Goal: Task Accomplishment & Management: Manage account settings

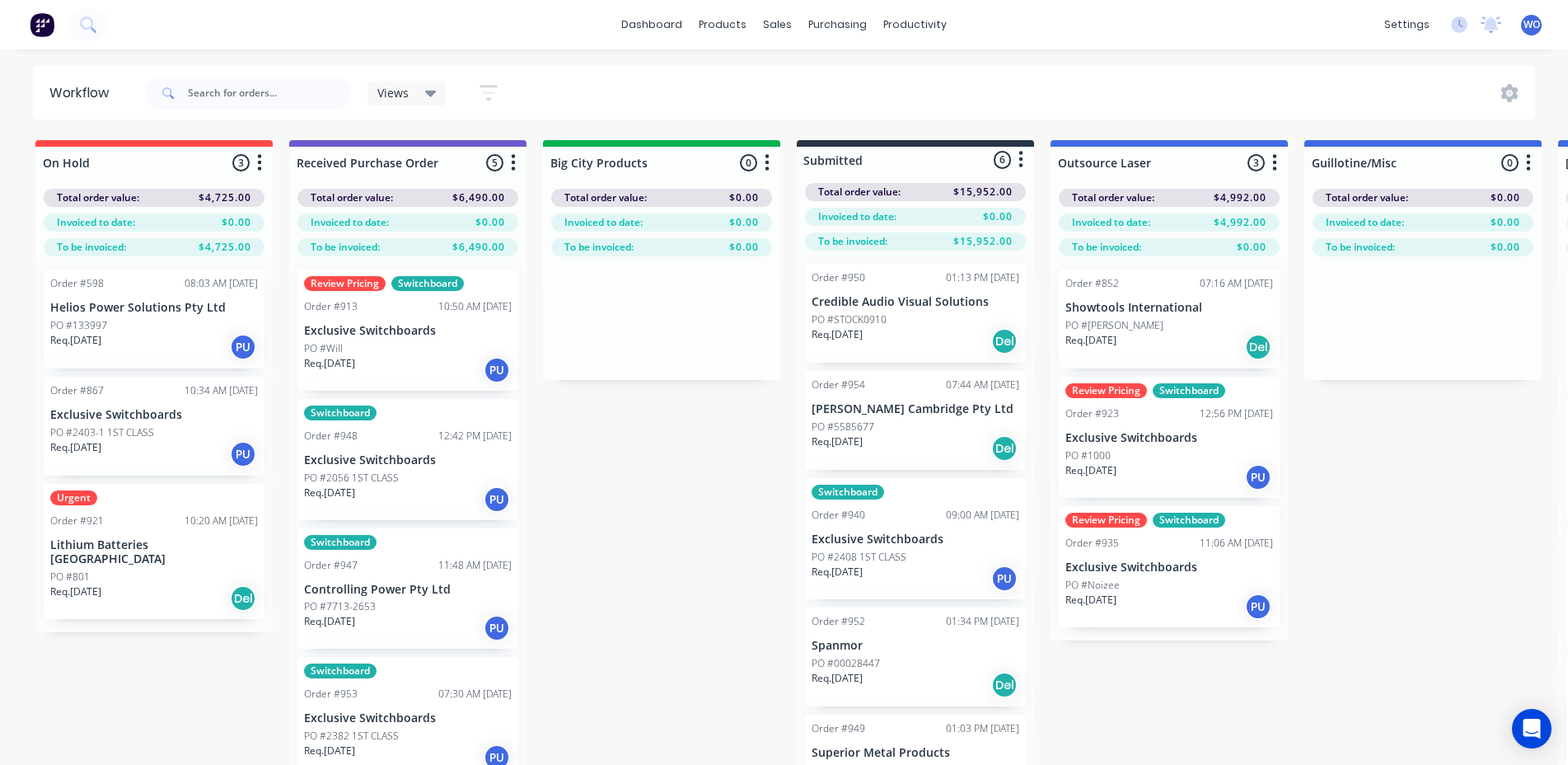
click at [45, 47] on div "dashboard products sales purchasing productivity dashboard products Product Cat…" at bounding box center [784, 24] width 1568 height 49
click at [29, 33] on img at bounding box center [42, 25] width 25 height 25
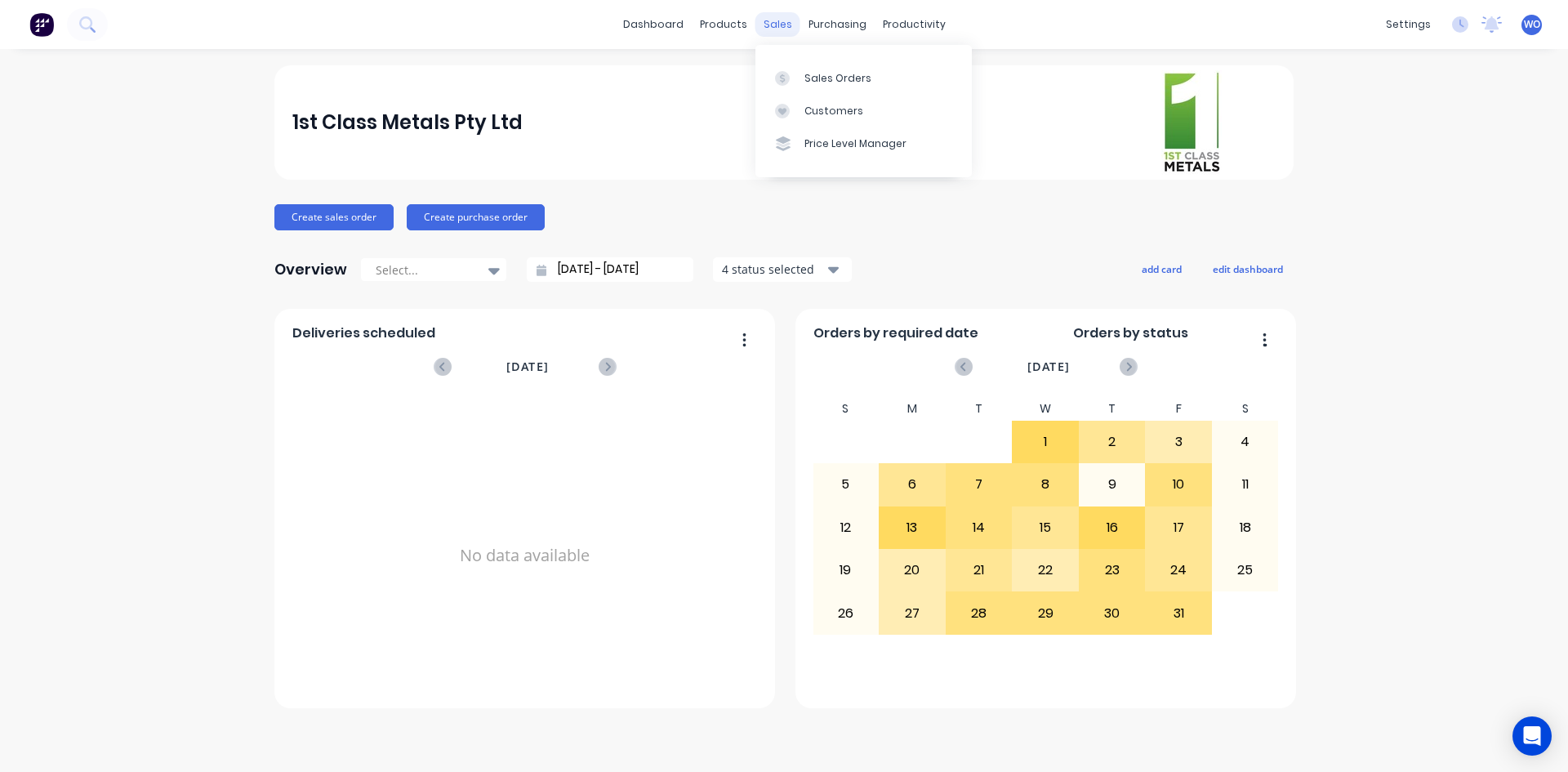
click at [781, 18] on div "sales" at bounding box center [778, 25] width 45 height 25
click at [813, 64] on link "Sales Orders" at bounding box center [863, 77] width 216 height 32
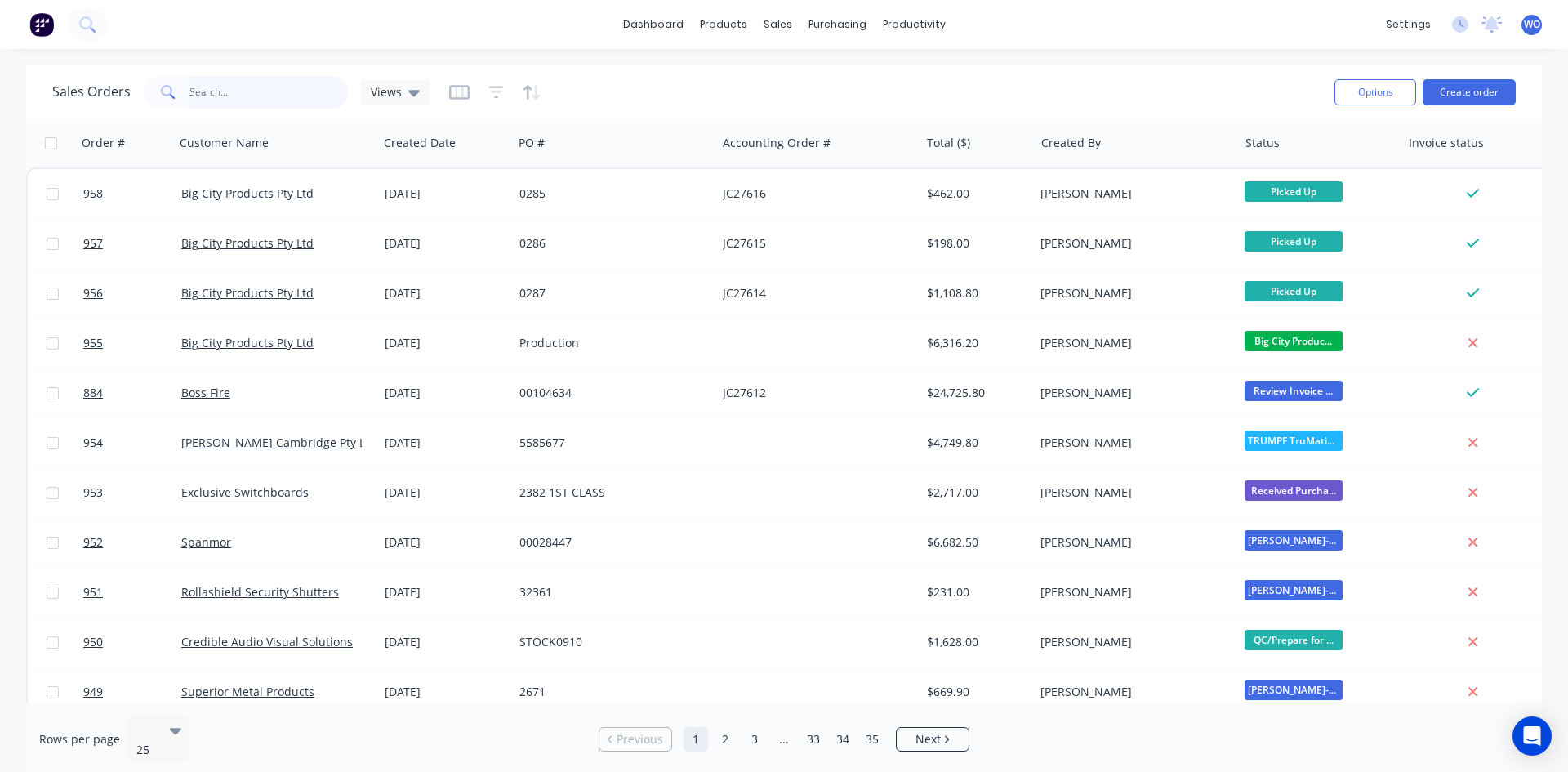
click at [272, 94] on input "text" at bounding box center [269, 92] width 159 height 32
type input "806"
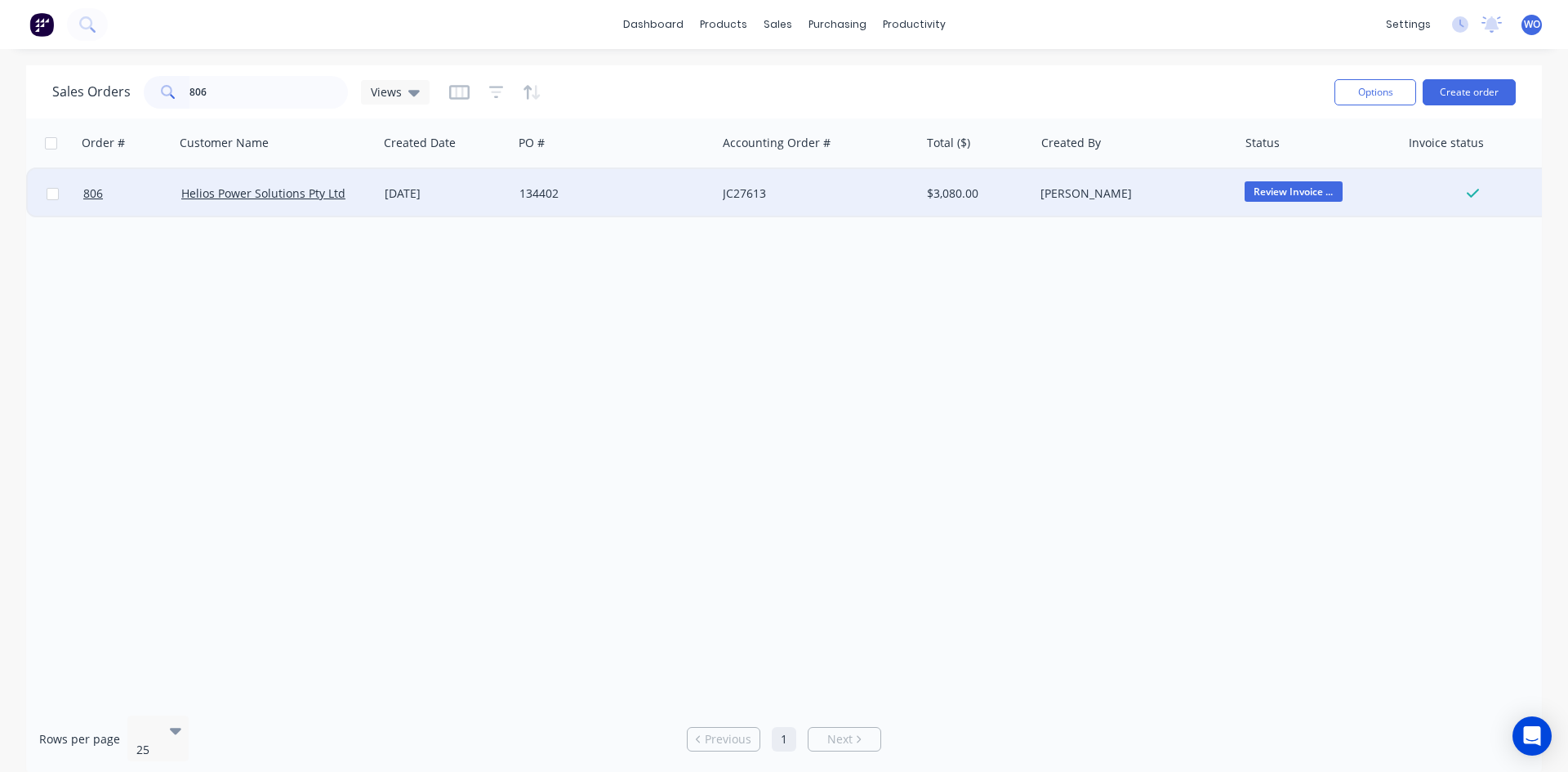
click at [794, 187] on div "JC27613" at bounding box center [813, 194] width 181 height 17
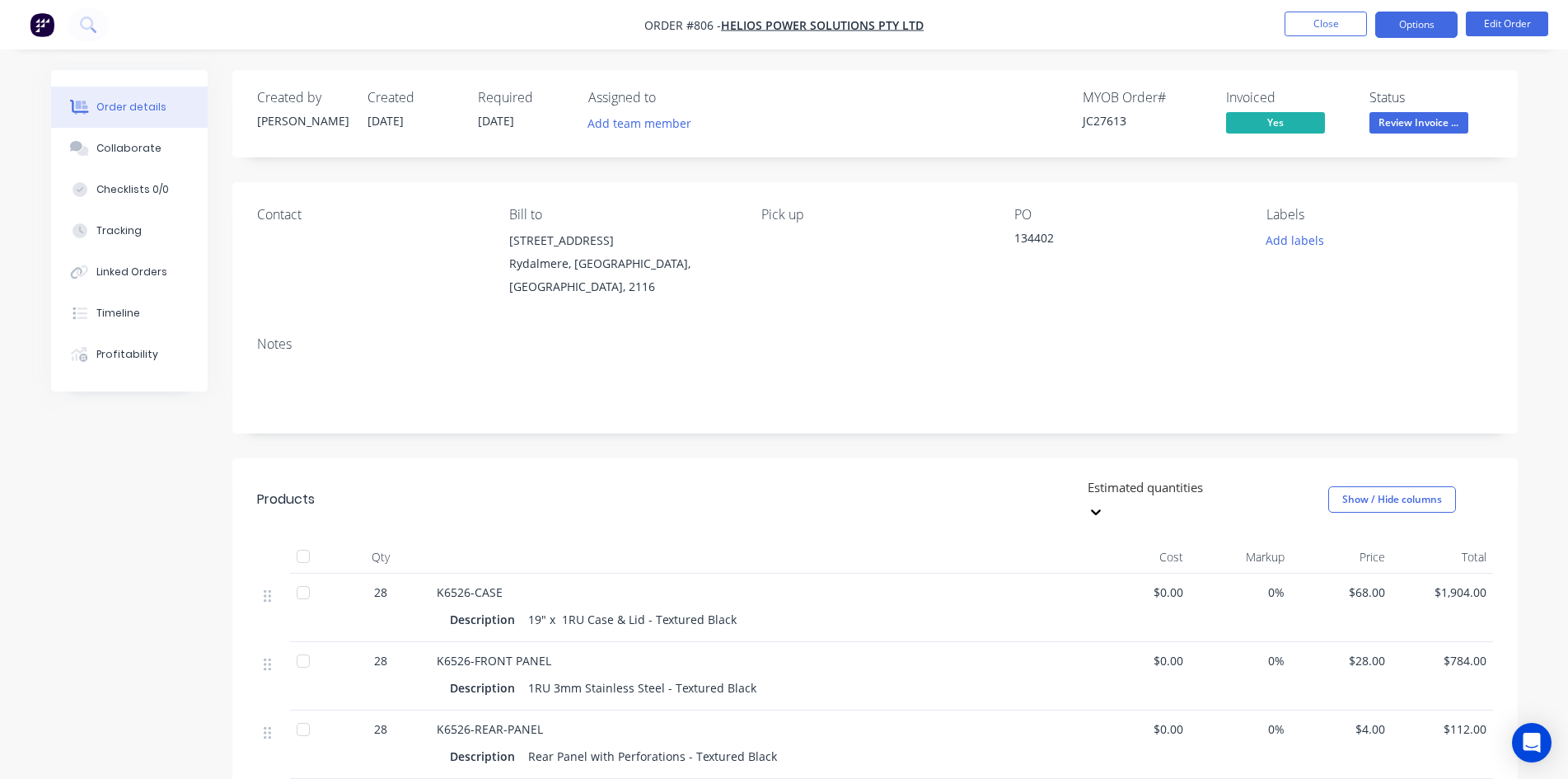
click at [1423, 26] on button "Options" at bounding box center [1417, 25] width 83 height 27
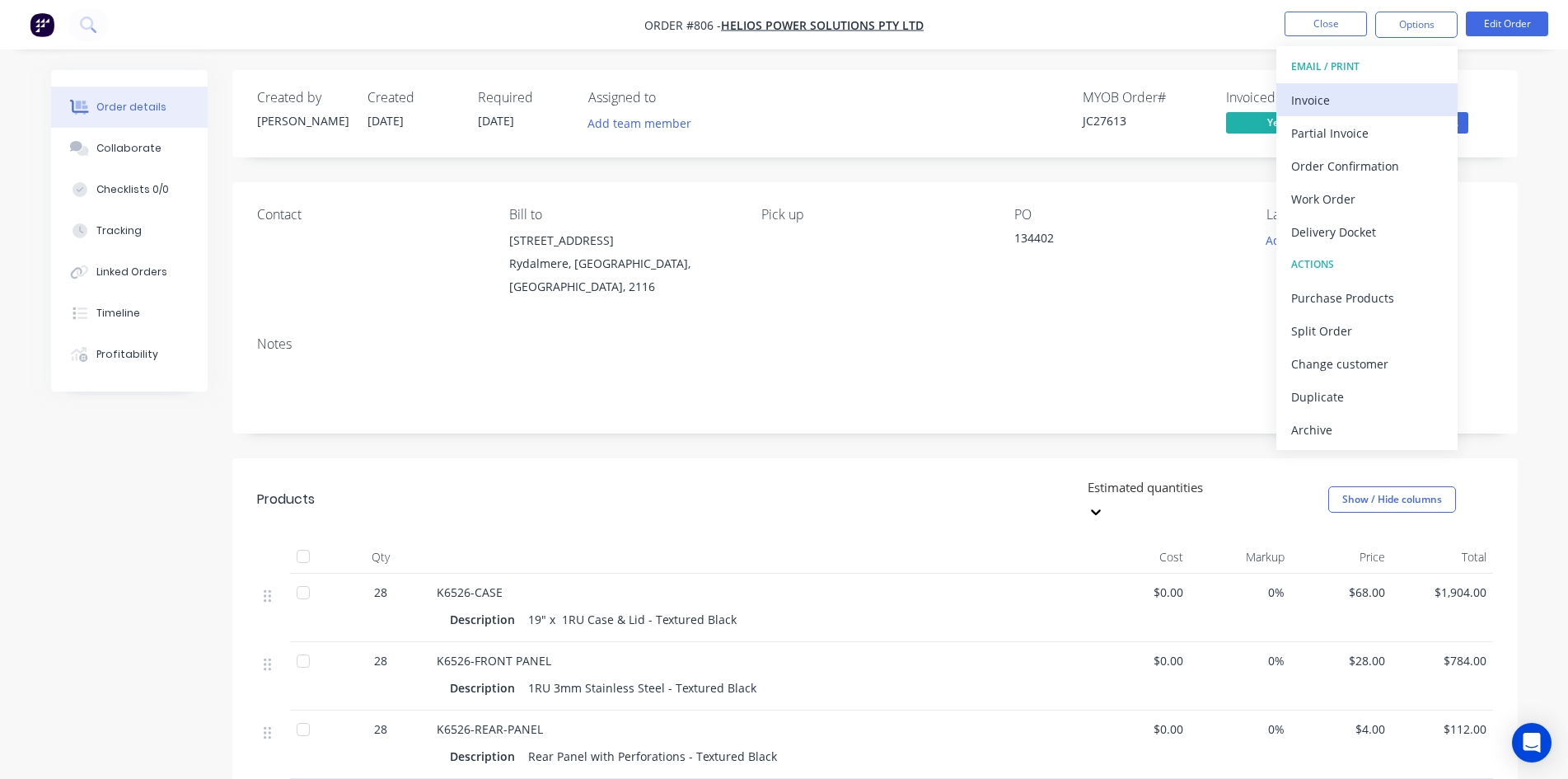
click at [1338, 102] on div "Invoice" at bounding box center [1367, 99] width 151 height 24
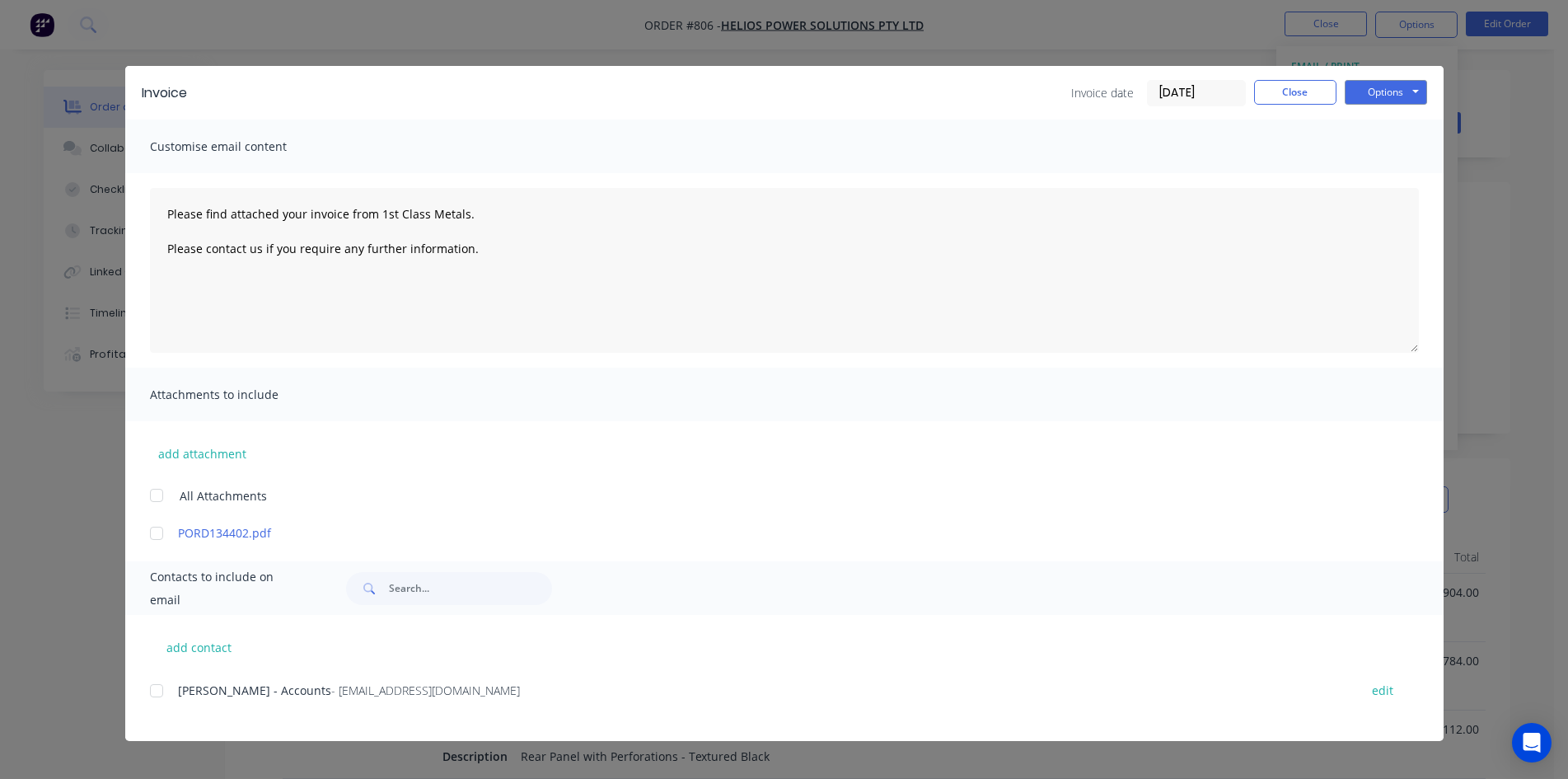
click at [188, 683] on span "[PERSON_NAME] - Accounts" at bounding box center [254, 690] width 153 height 16
click at [162, 698] on div at bounding box center [156, 690] width 33 height 33
click at [1399, 99] on button "Options" at bounding box center [1386, 93] width 83 height 25
click at [1390, 188] on button "Email" at bounding box center [1397, 176] width 105 height 28
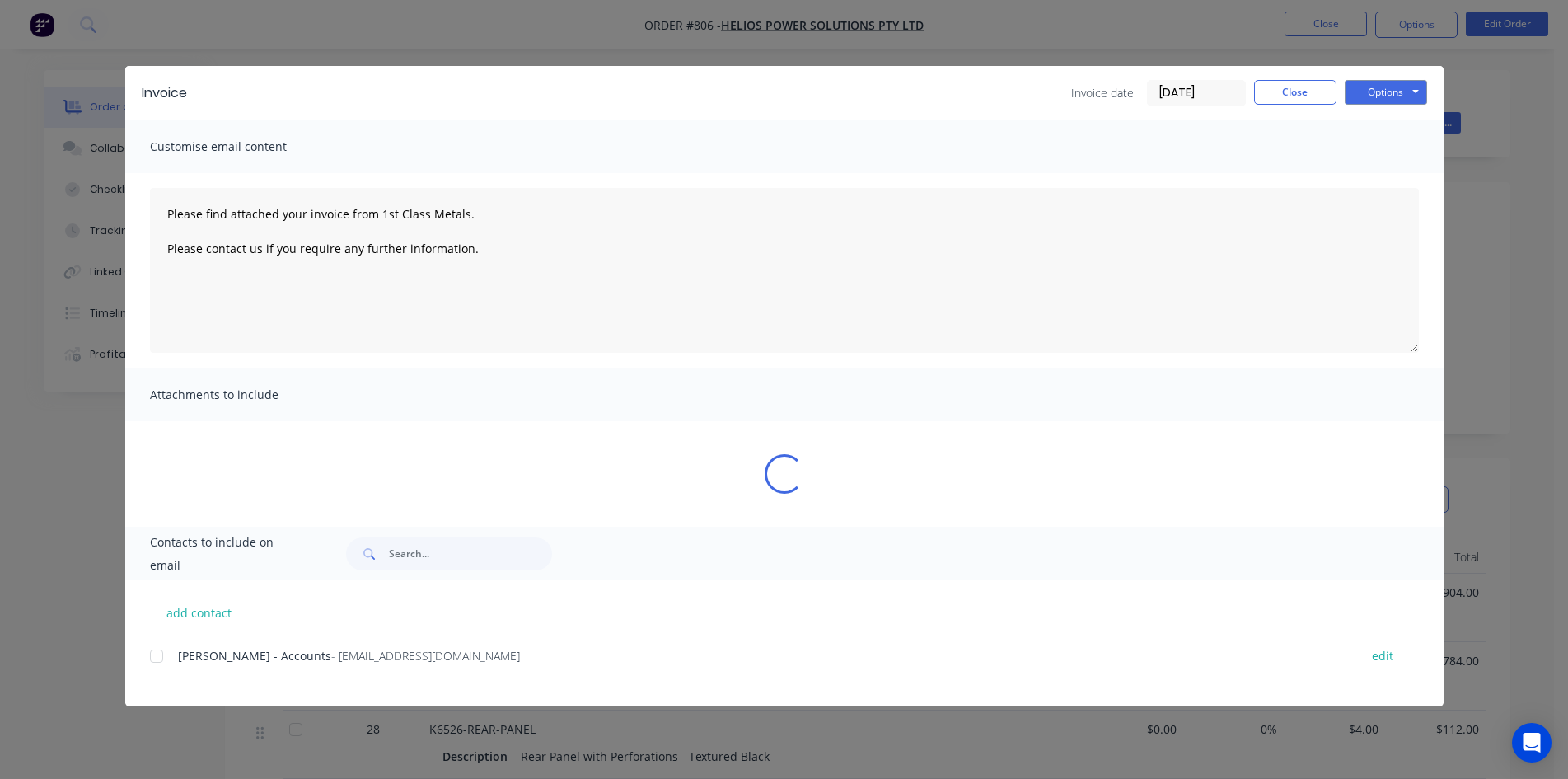
type textarea "Please find attached your invoice from 1st Class Metals. Please contact us if y…"
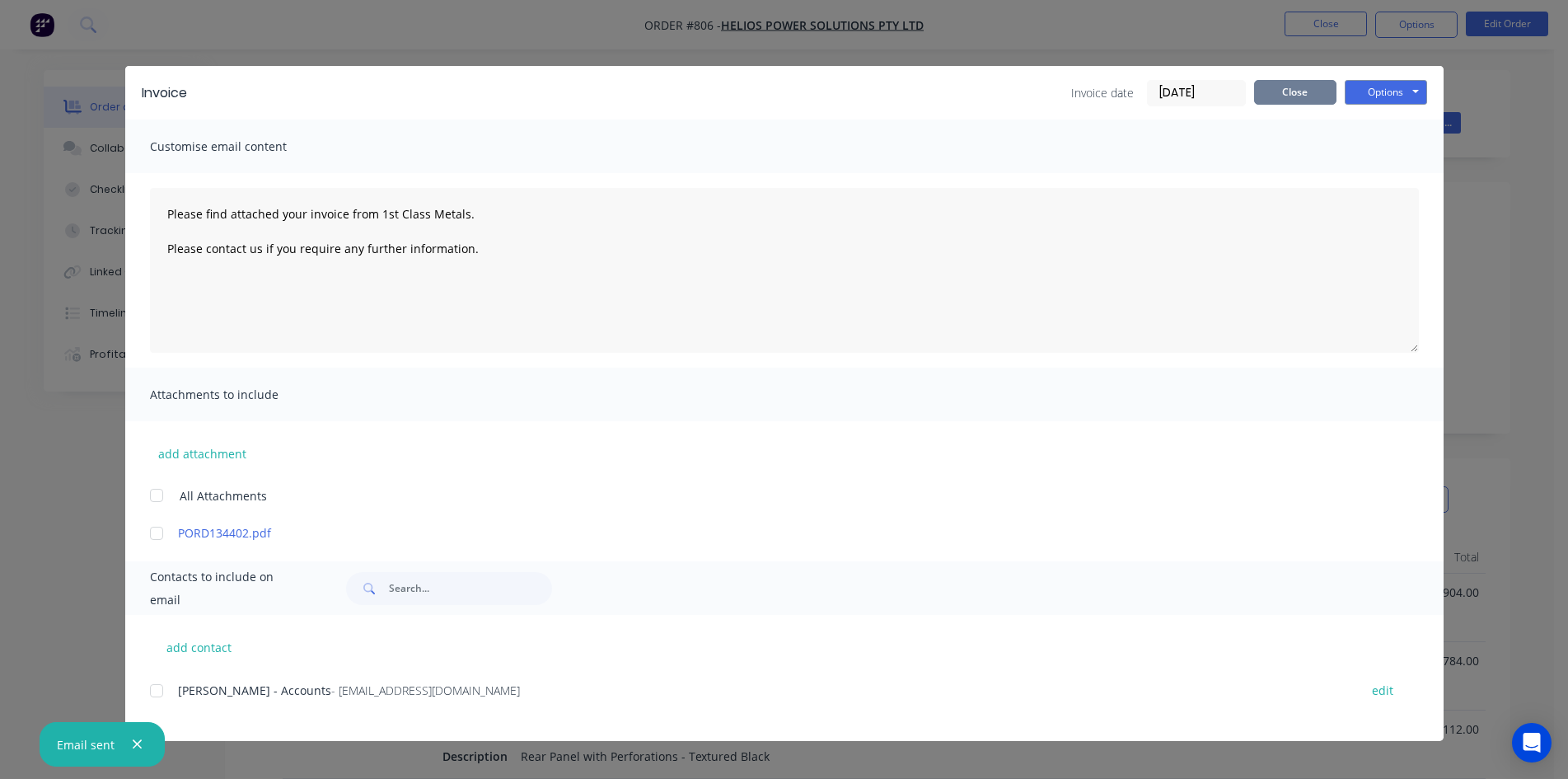
click at [1314, 82] on button "Close" at bounding box center [1296, 93] width 83 height 25
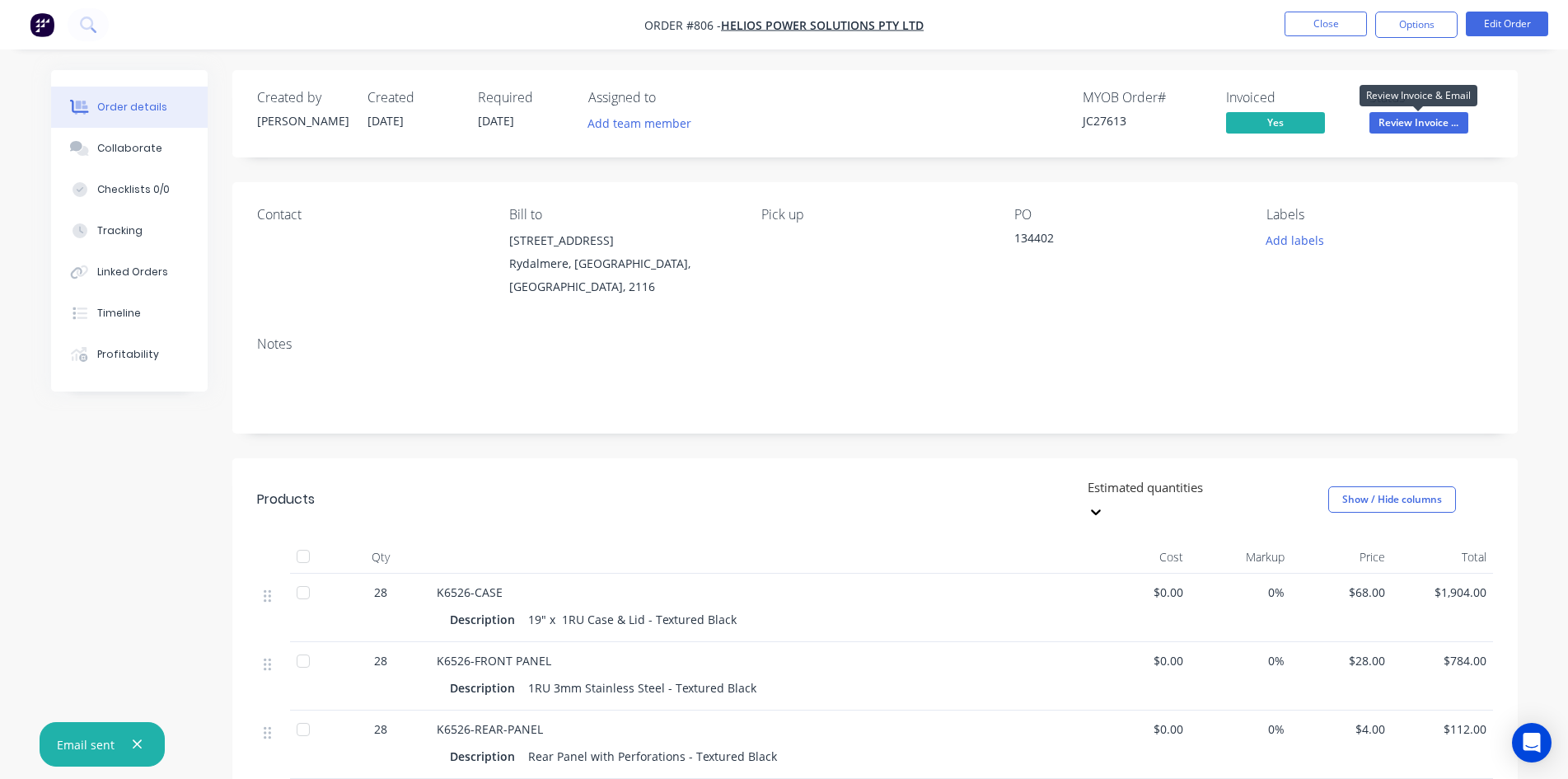
click at [1423, 120] on span "Review Invoice ..." at bounding box center [1419, 122] width 99 height 21
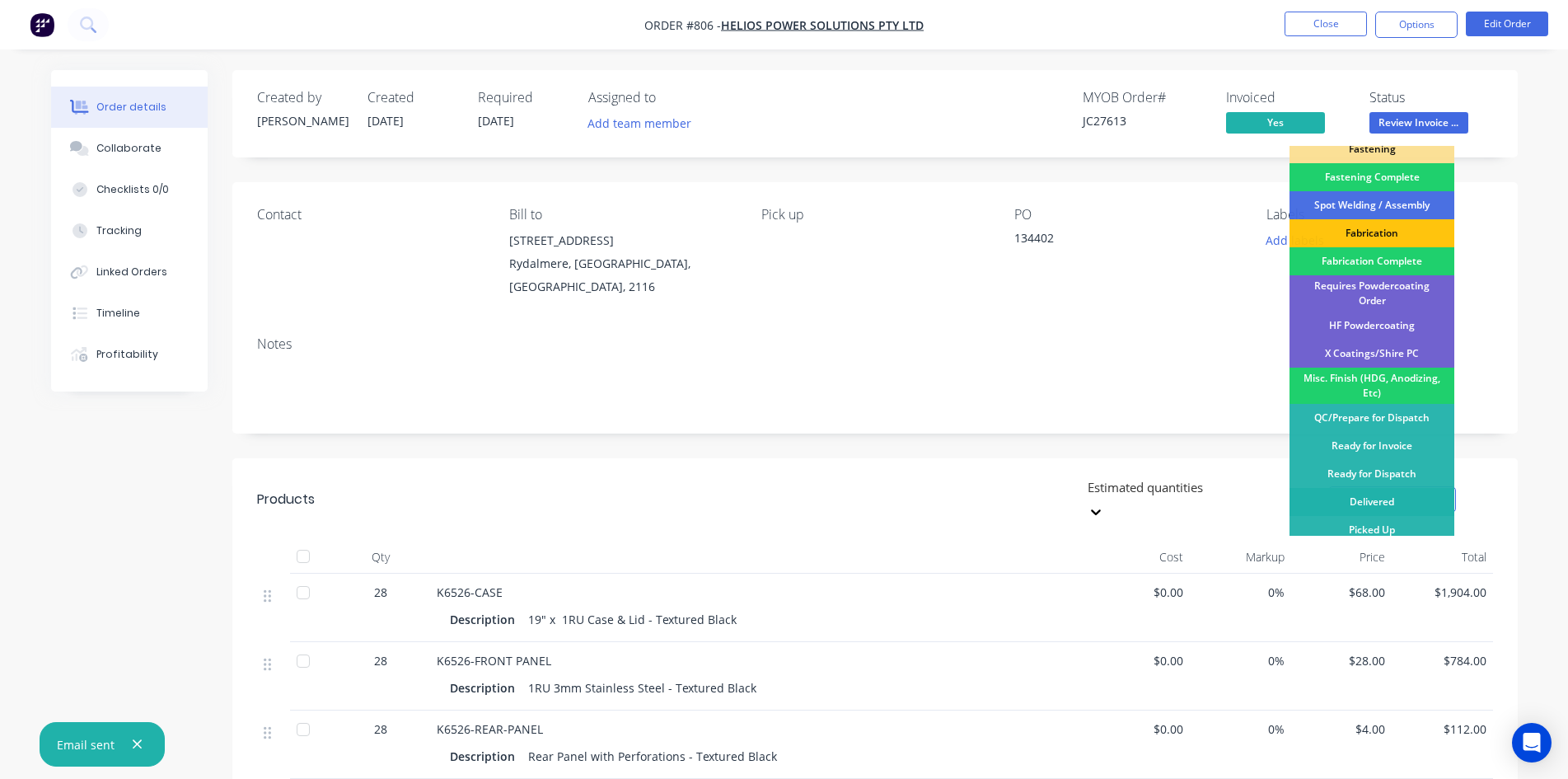
click at [1382, 492] on div "Delivered" at bounding box center [1372, 502] width 165 height 28
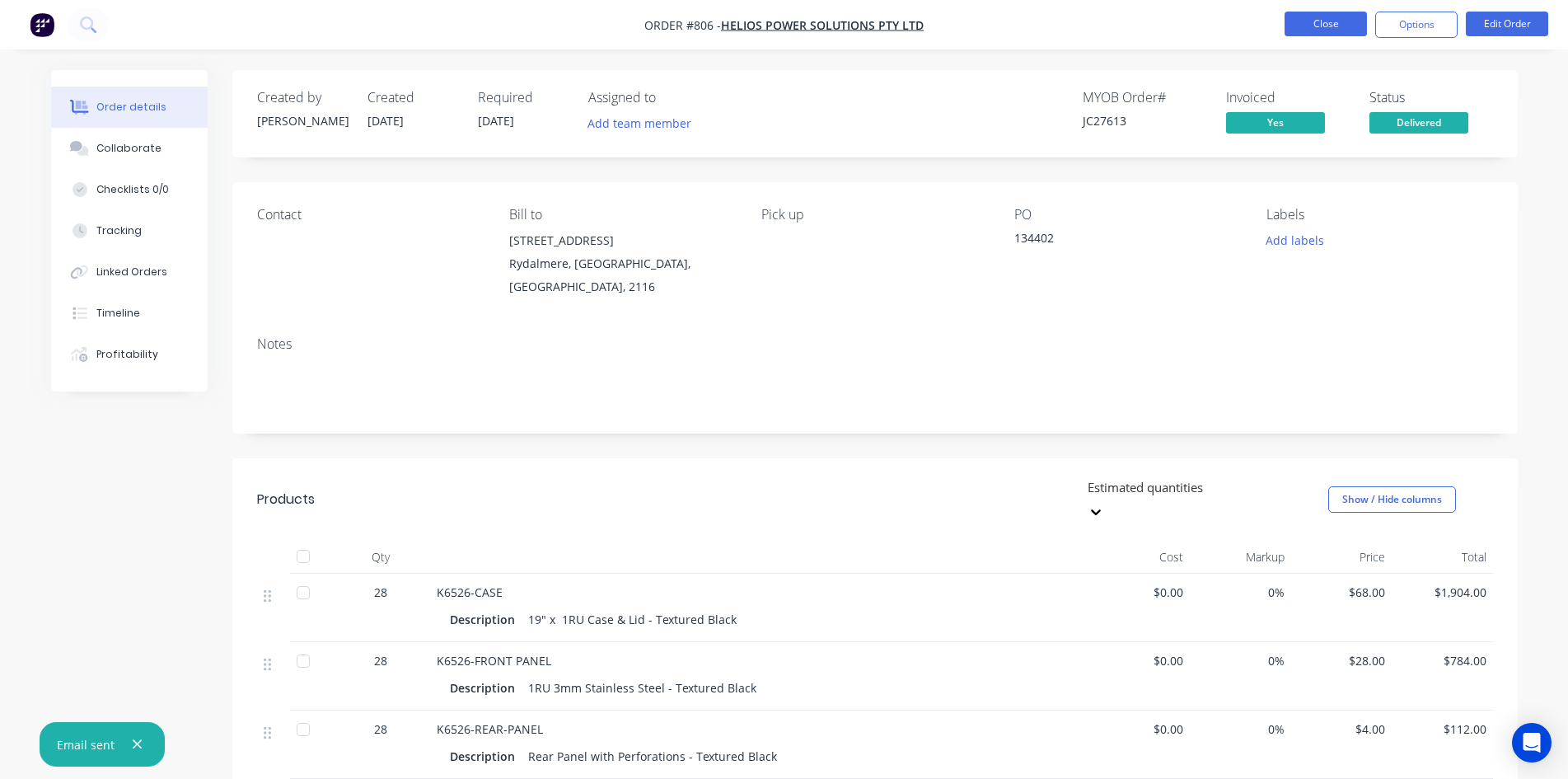
click at [1305, 25] on button "Close" at bounding box center [1326, 24] width 83 height 25
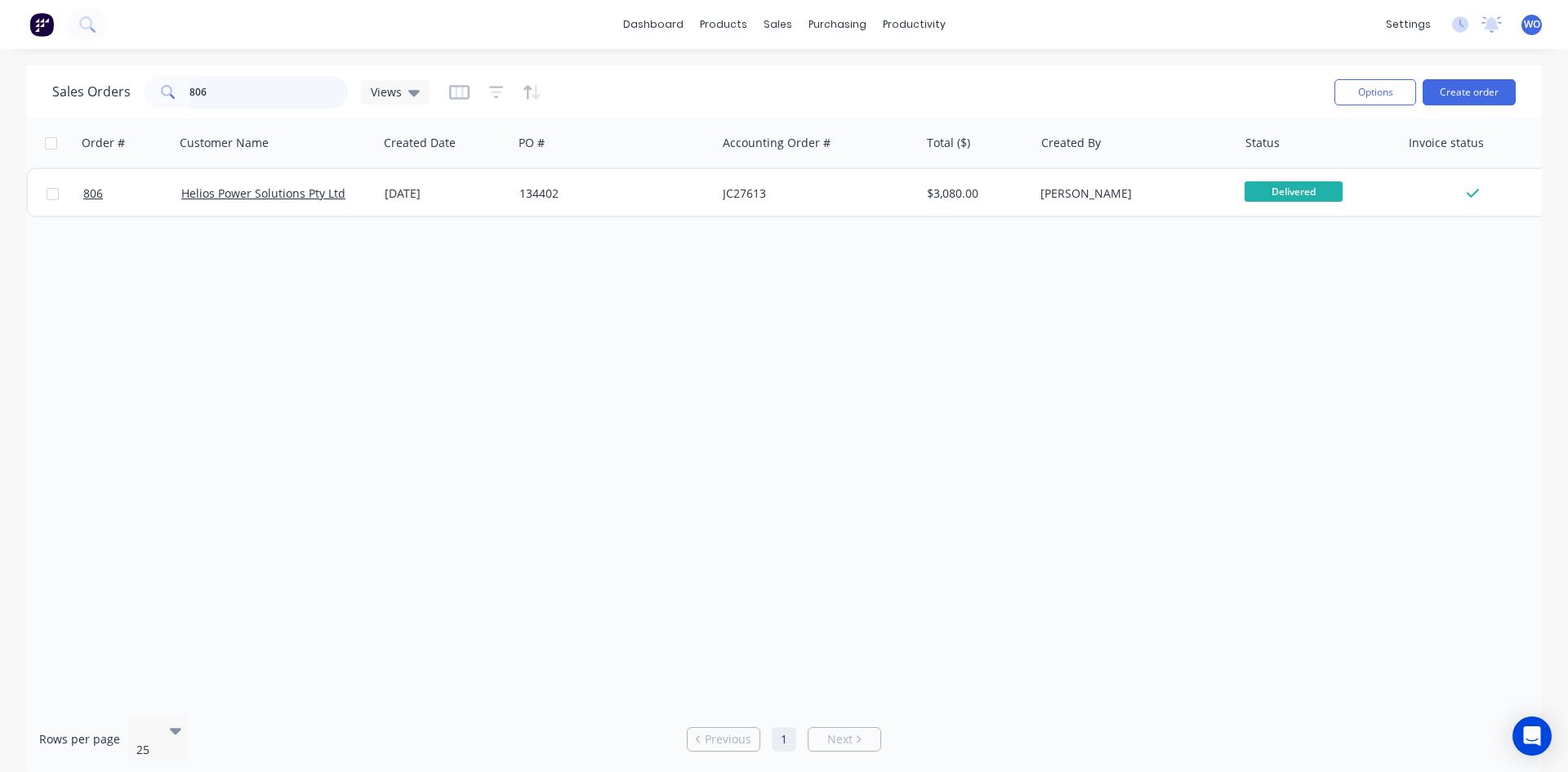
drag, startPoint x: 278, startPoint y: 94, endPoint x: 0, endPoint y: 123, distance: 279.5
click at [0, 123] on div "Sales Orders 806 Views Options Create order Order # Customer Name Created Date …" at bounding box center [784, 421] width 1568 height 711
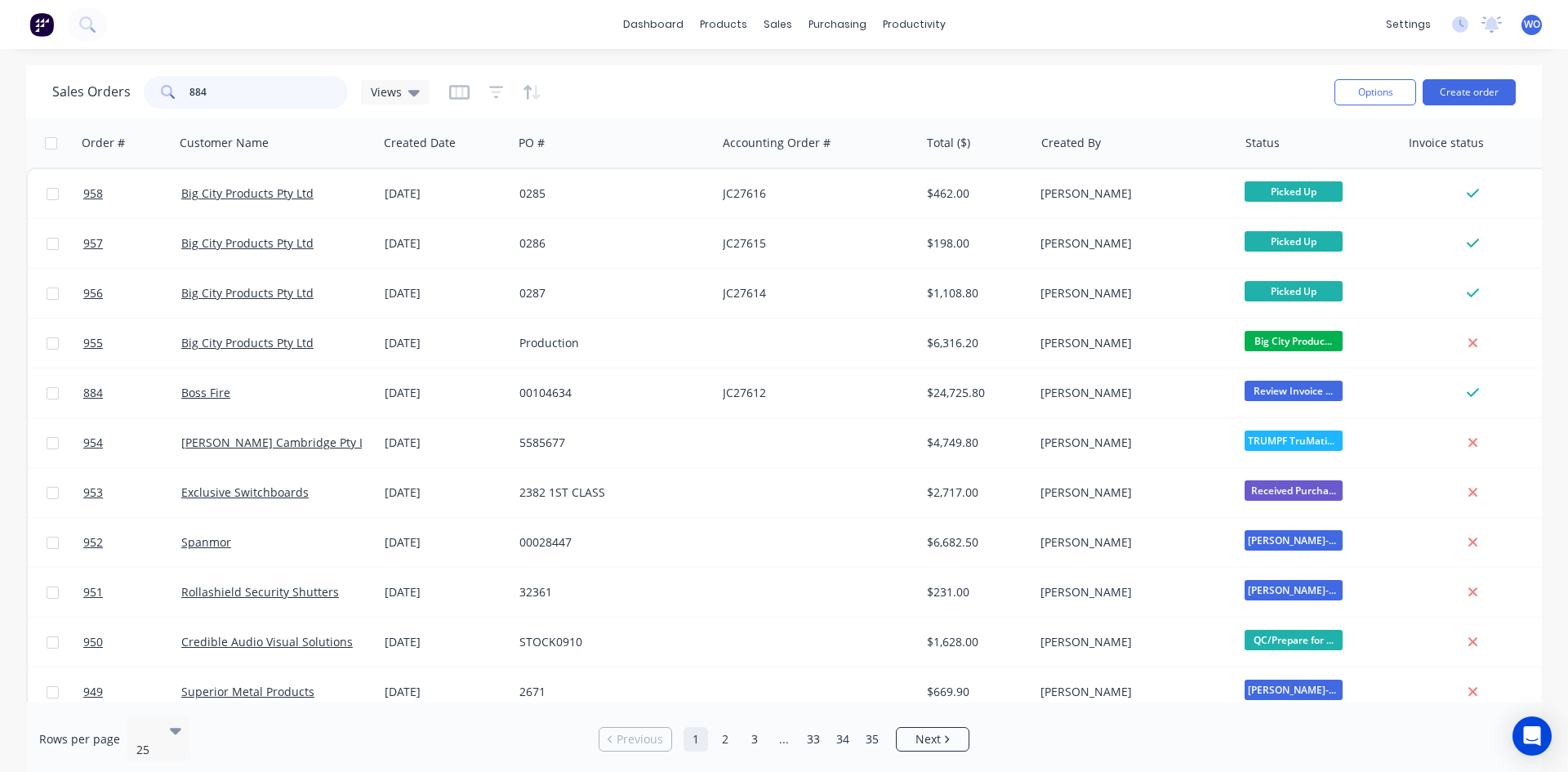
type input "884"
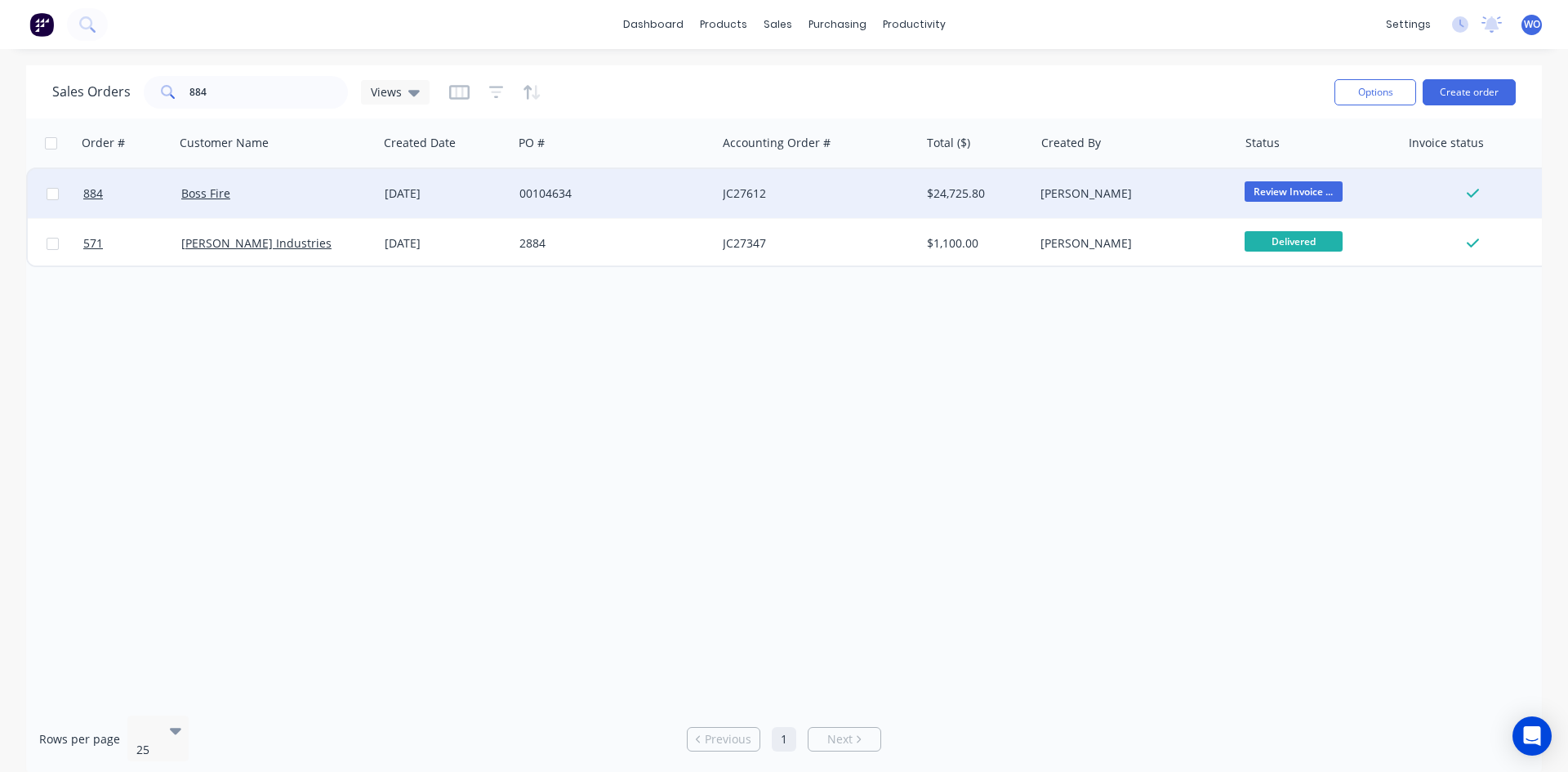
click at [392, 195] on div "[DATE]" at bounding box center [445, 194] width 122 height 17
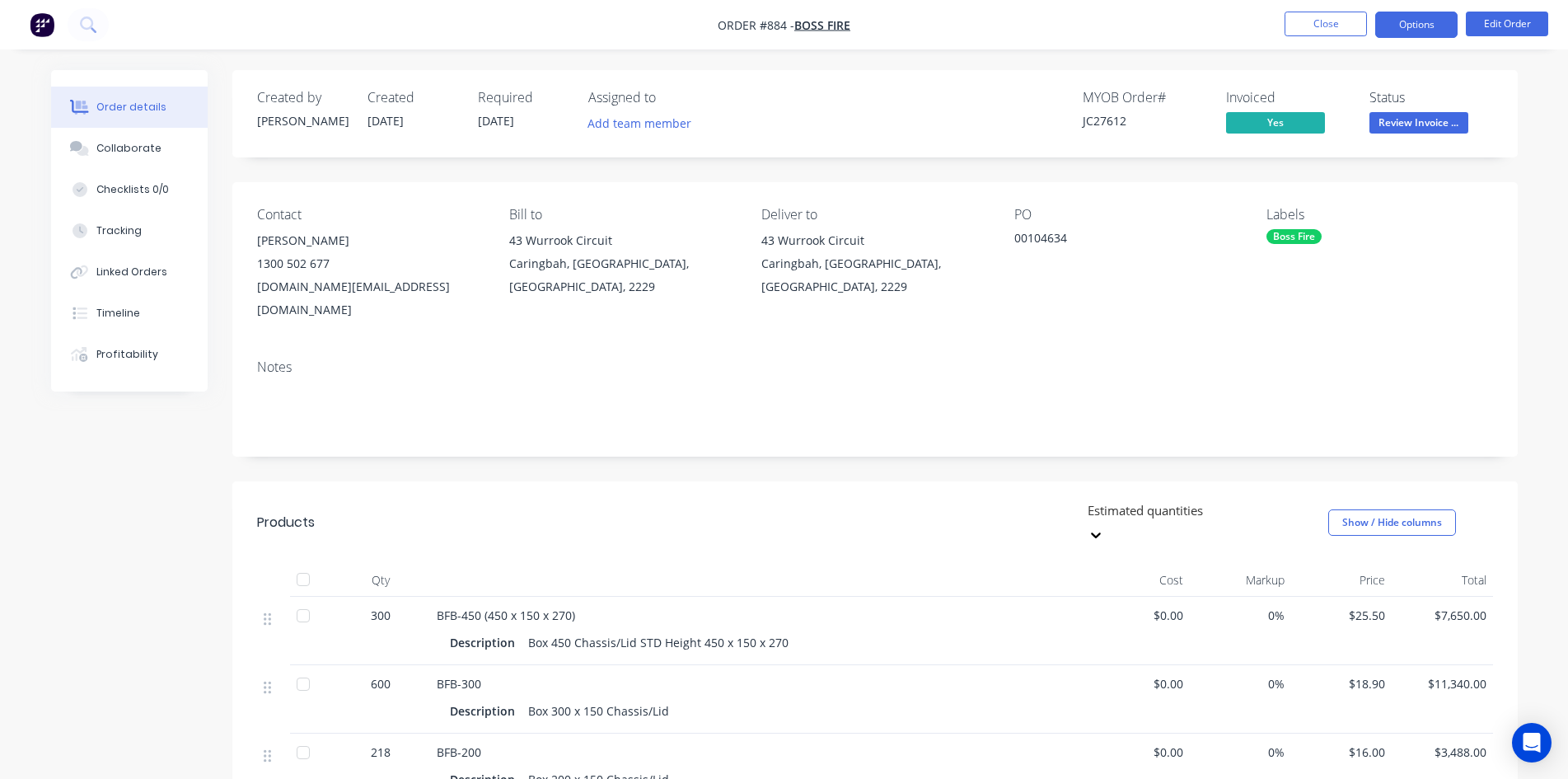
click at [1407, 29] on button "Options" at bounding box center [1417, 25] width 83 height 27
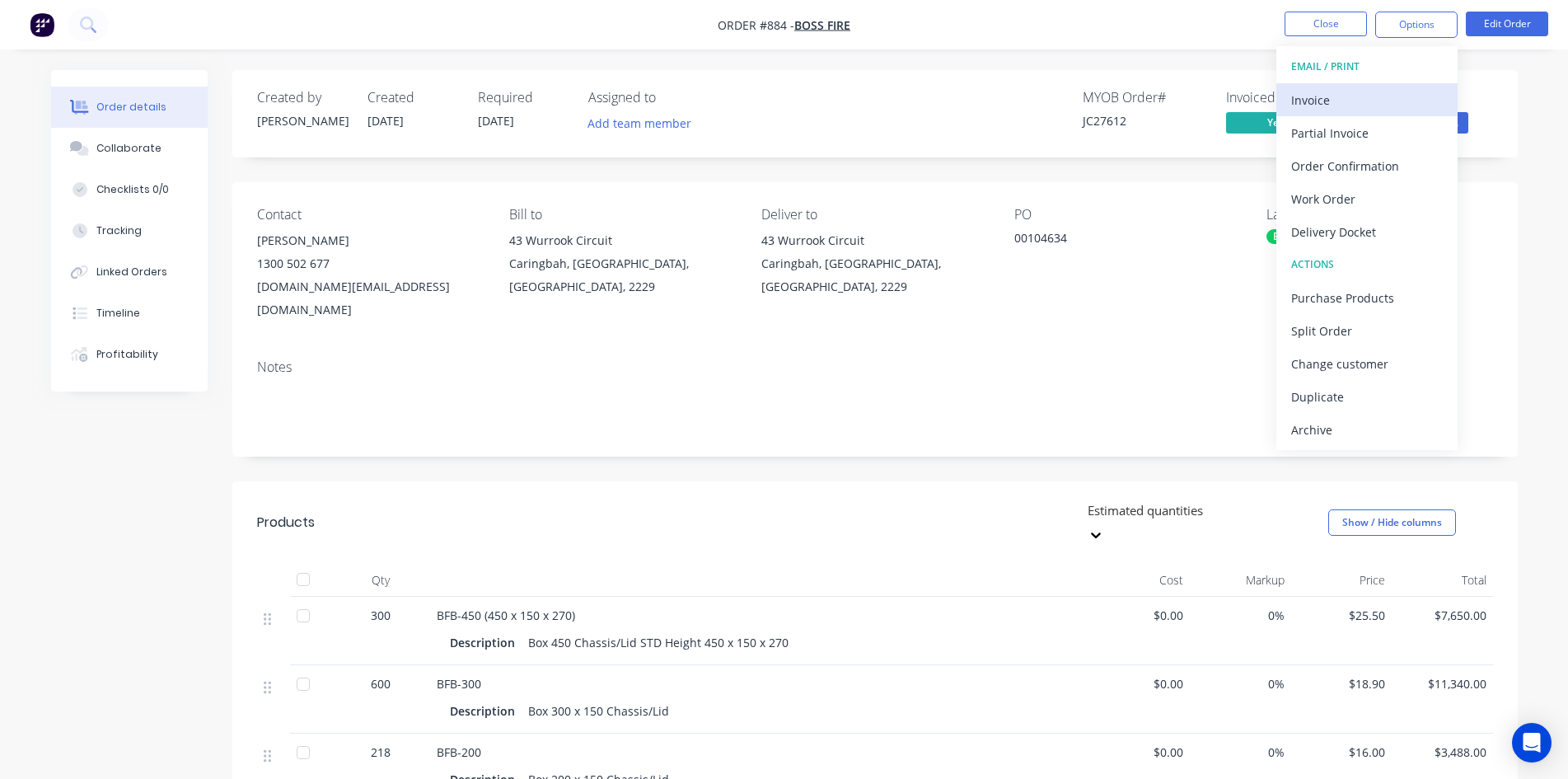
click at [1296, 103] on div "Invoice" at bounding box center [1367, 99] width 151 height 24
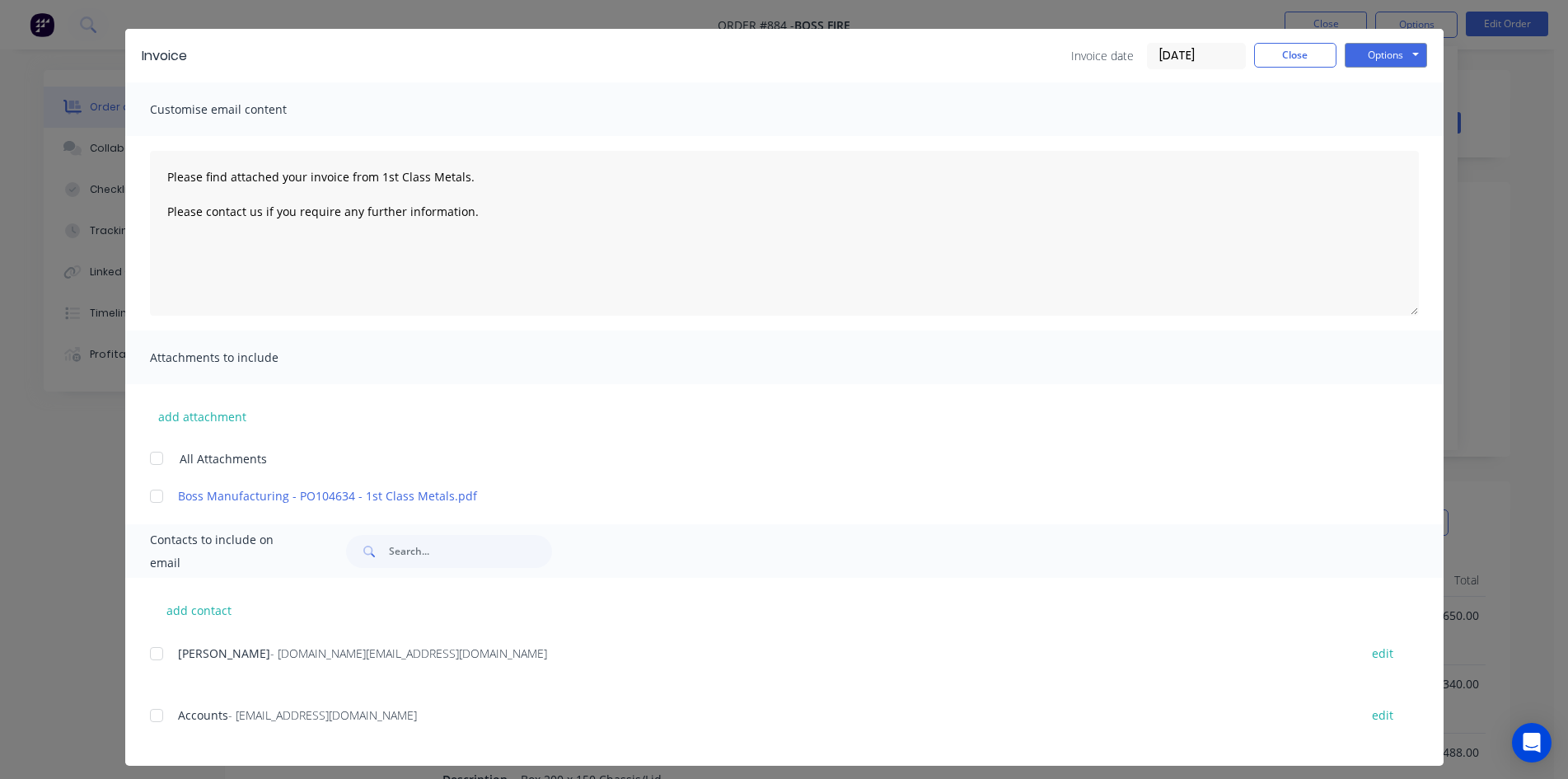
scroll to position [47, 0]
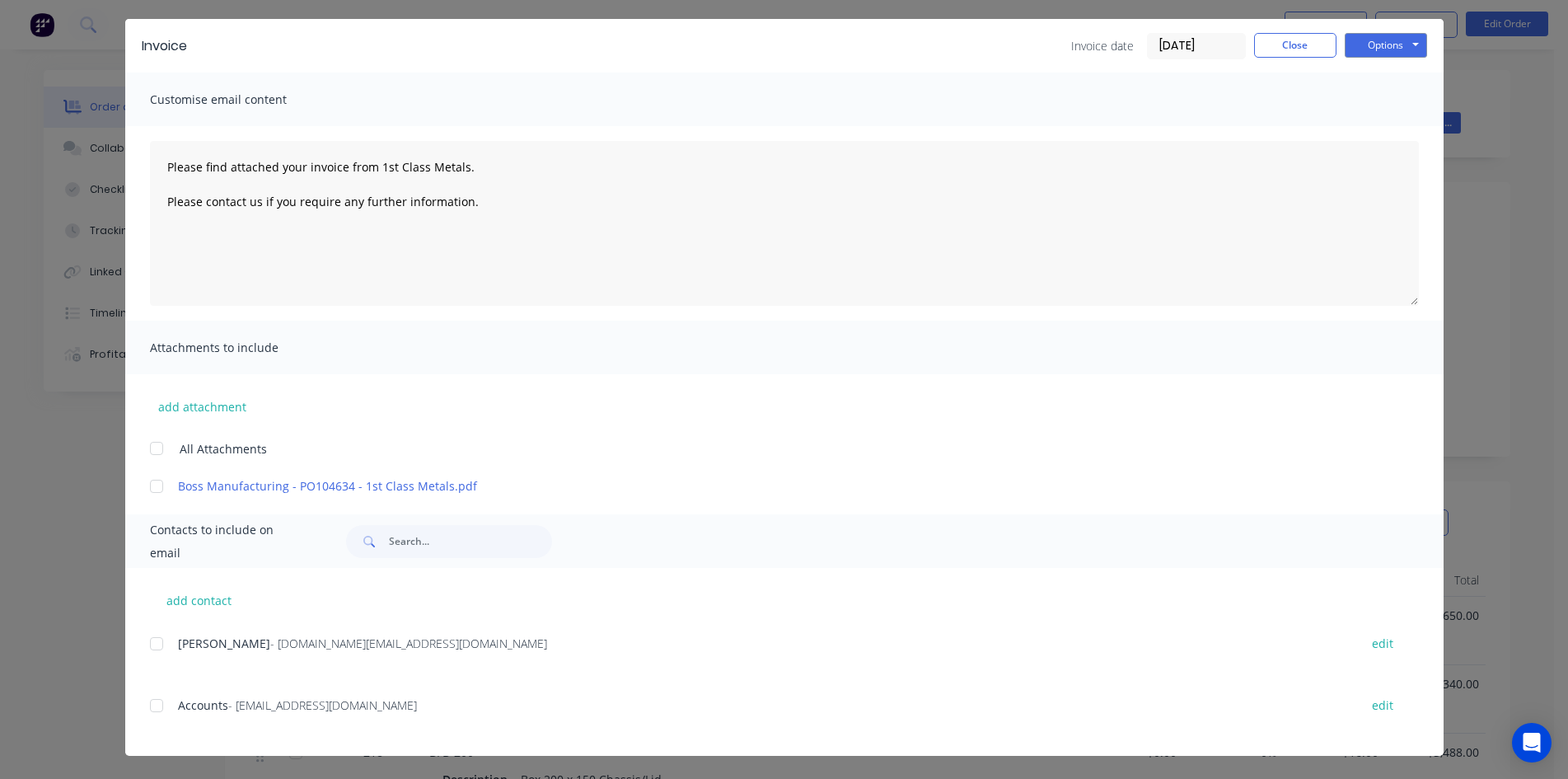
click at [150, 713] on div at bounding box center [156, 705] width 33 height 33
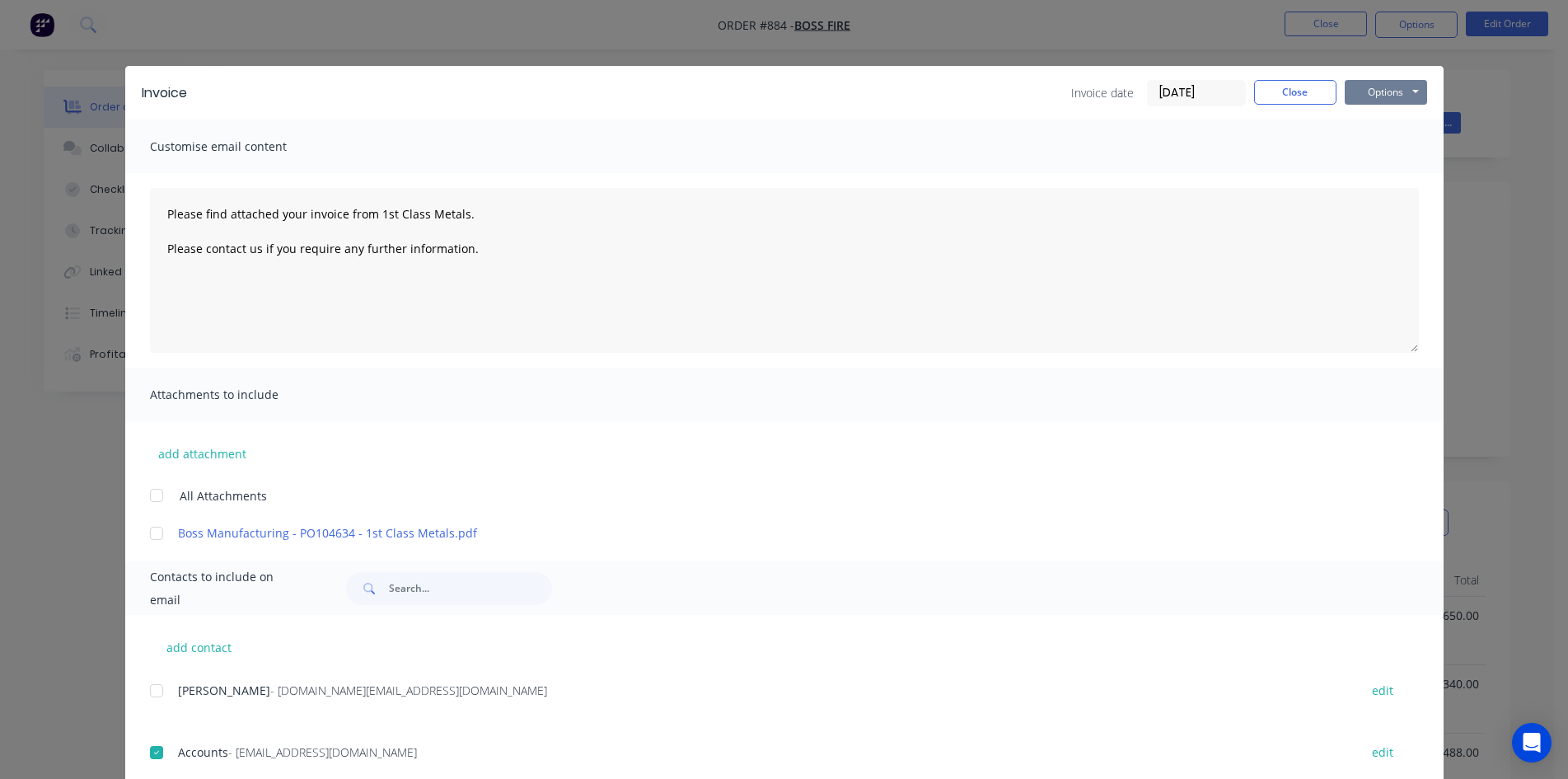
click at [1390, 89] on button "Options" at bounding box center [1386, 93] width 83 height 25
click at [1400, 174] on button "Email" at bounding box center [1397, 176] width 105 height 28
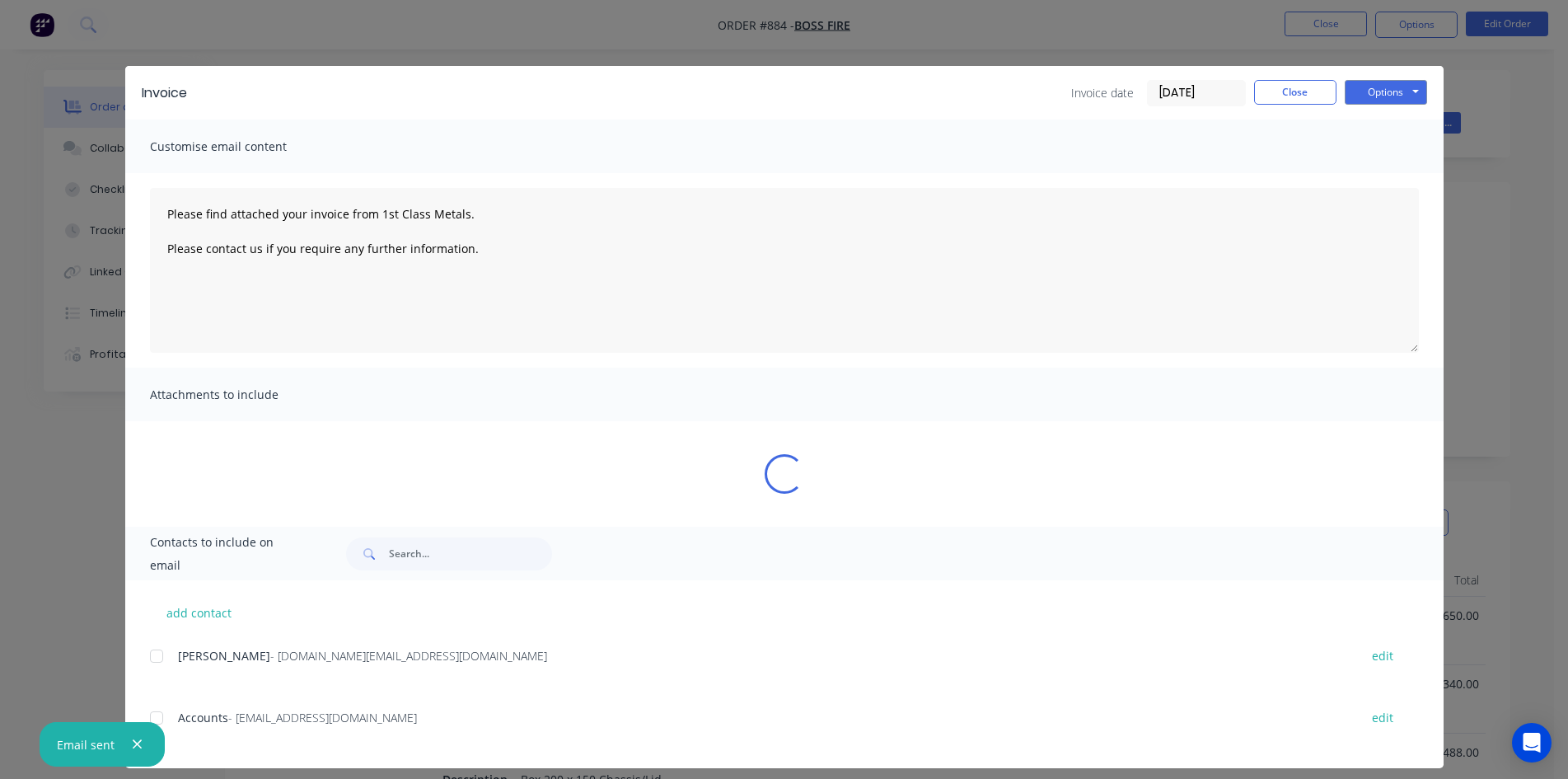
type textarea "Please find attached your invoice from 1st Class Metals. Please contact us if y…"
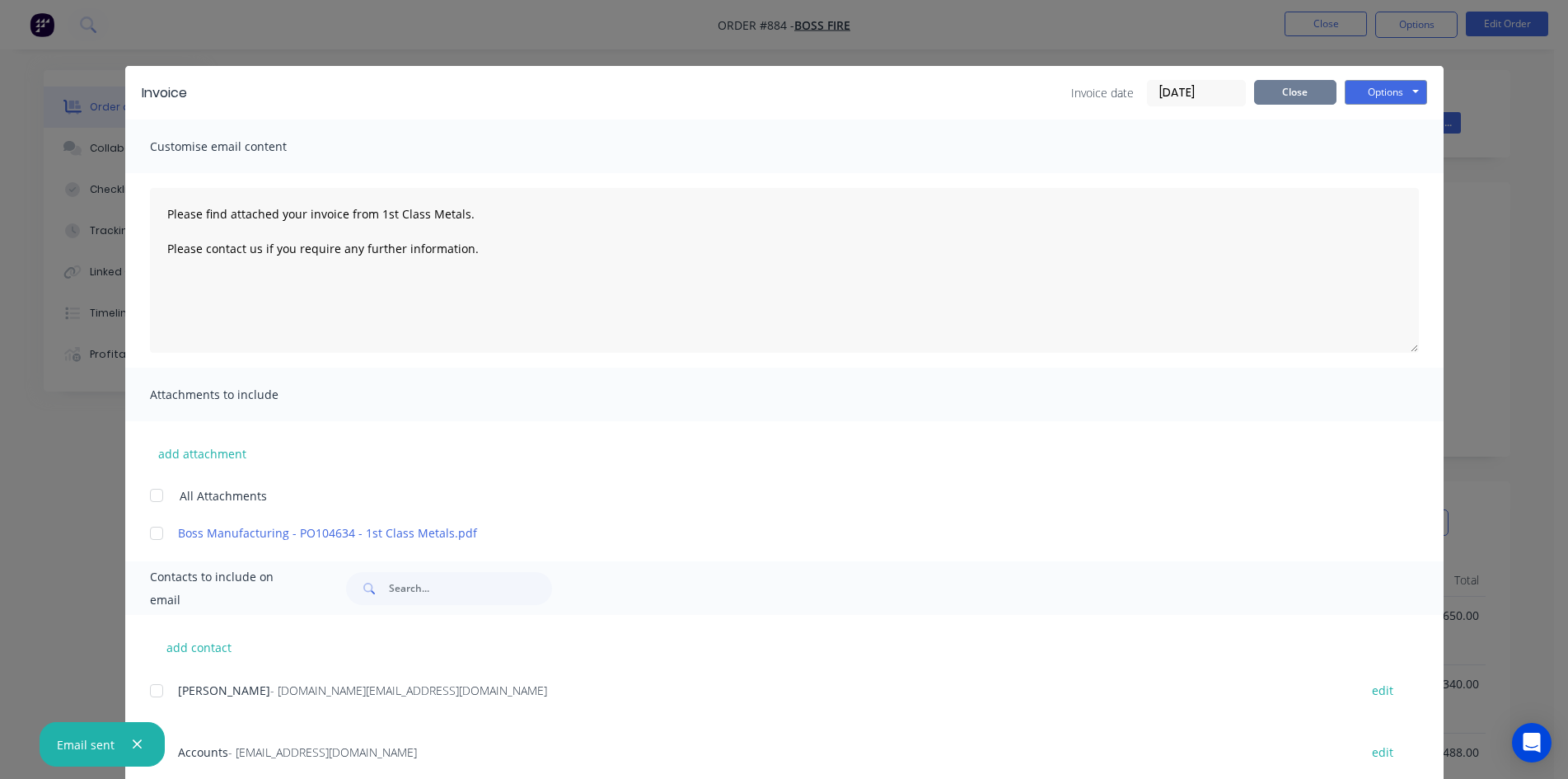
click at [1292, 100] on button "Close" at bounding box center [1296, 93] width 83 height 25
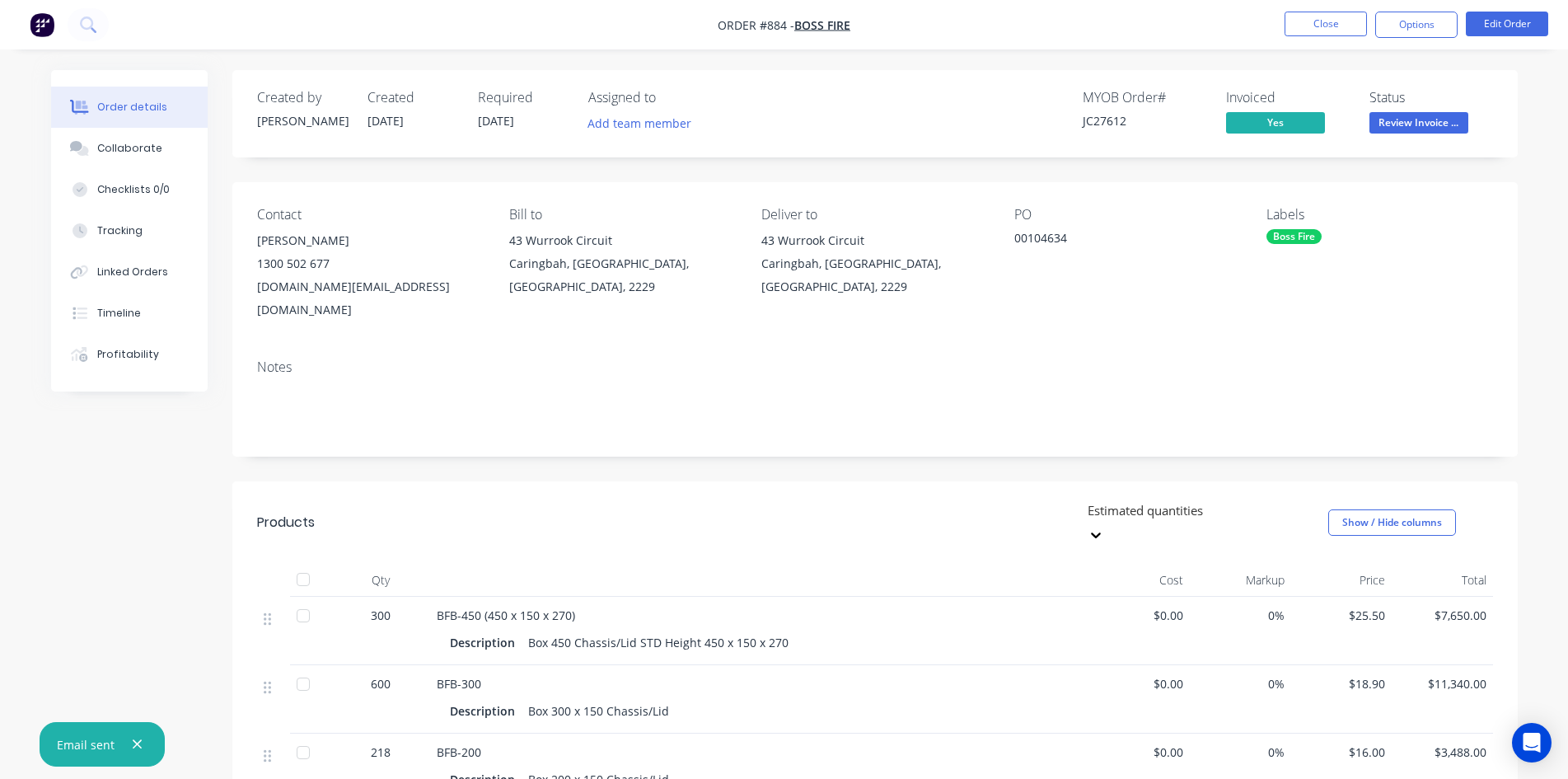
click at [1423, 139] on div "Created by [PERSON_NAME] Created [DATE] Required [DATE] Assigned to Add team me…" at bounding box center [875, 114] width 1285 height 88
click at [1428, 126] on span "Review Invoice ..." at bounding box center [1419, 122] width 99 height 21
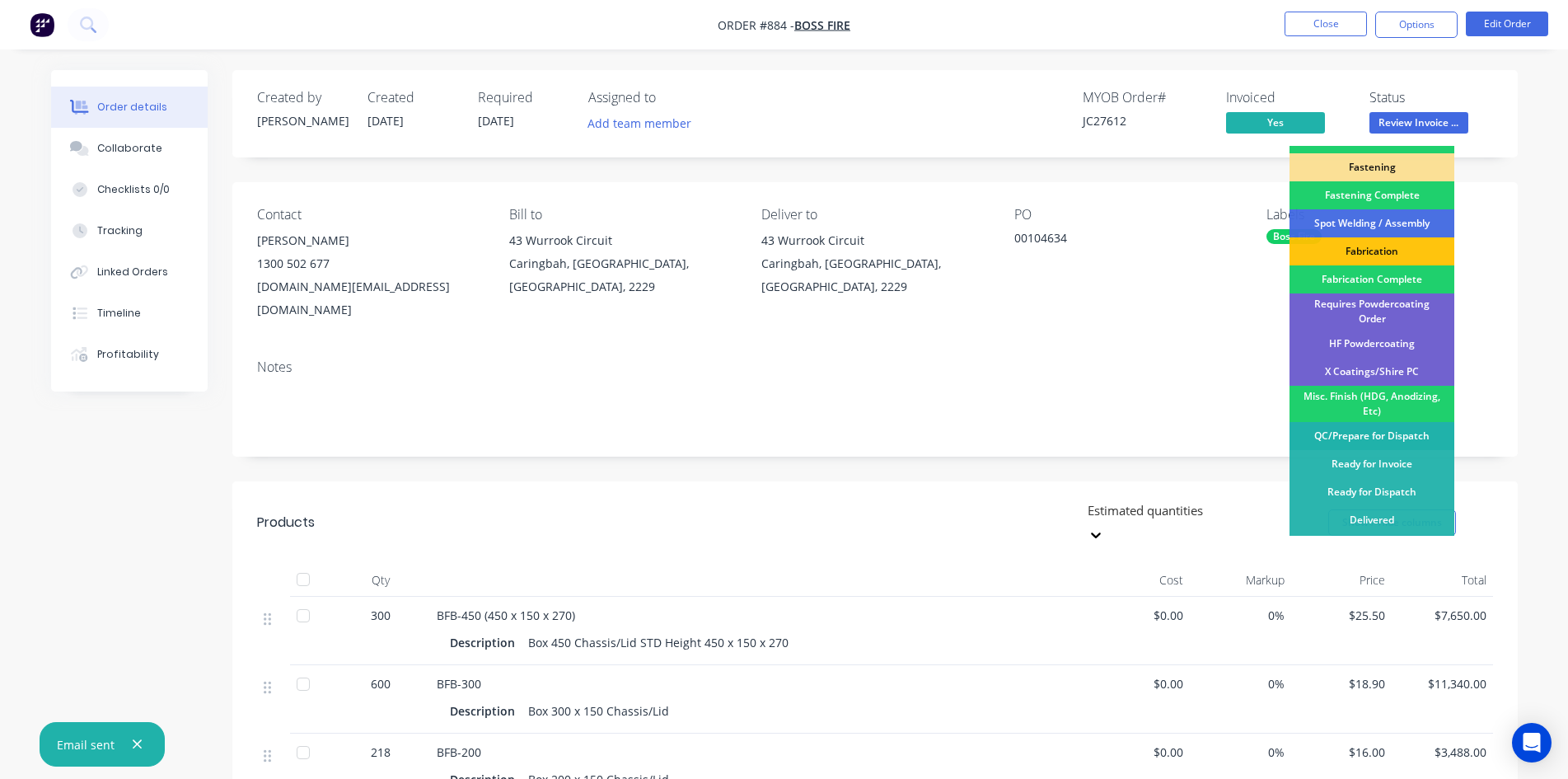
scroll to position [467, 0]
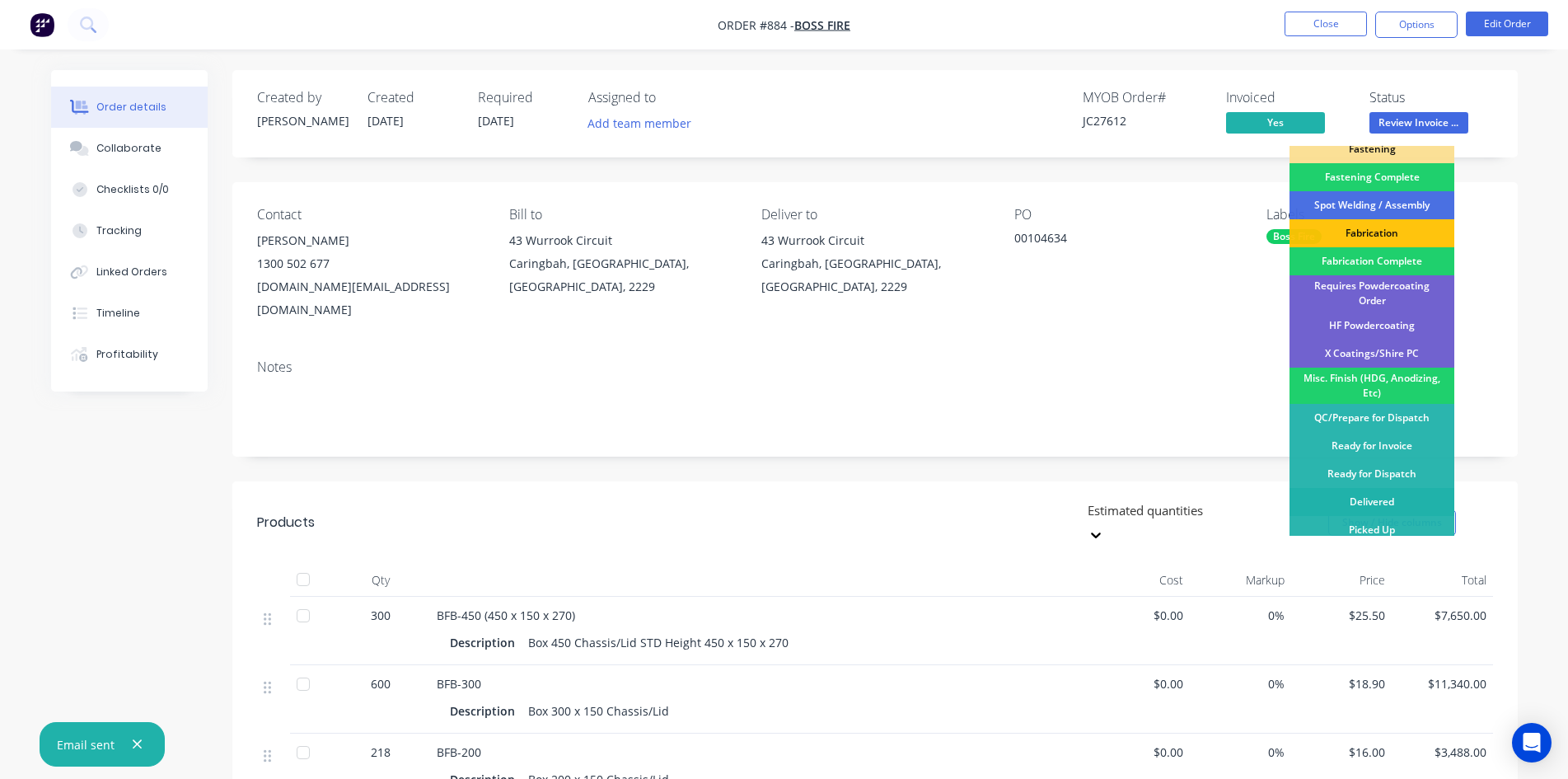
click at [1363, 493] on div "Delivered" at bounding box center [1372, 502] width 165 height 28
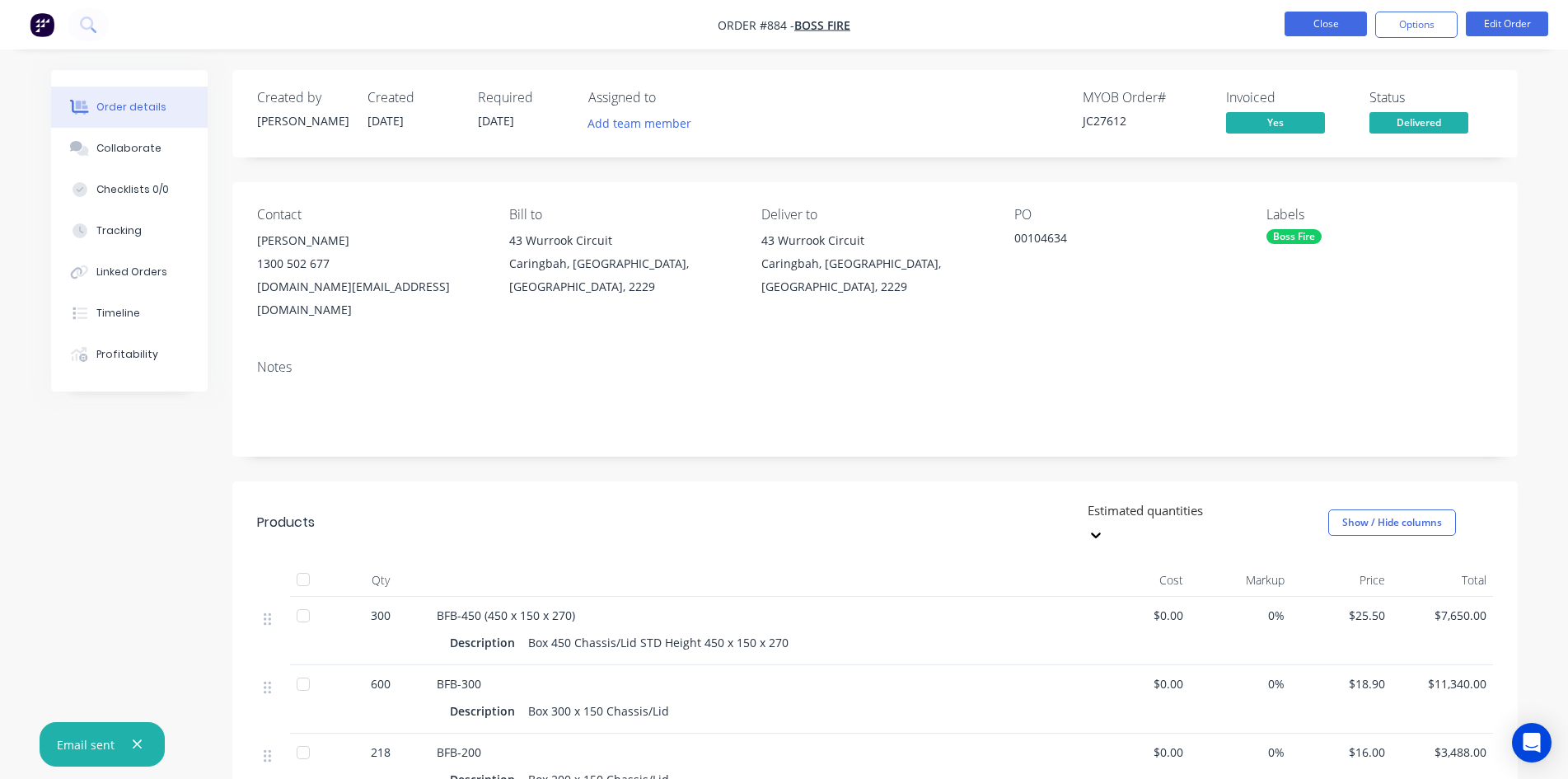
click at [1303, 22] on button "Close" at bounding box center [1326, 24] width 83 height 25
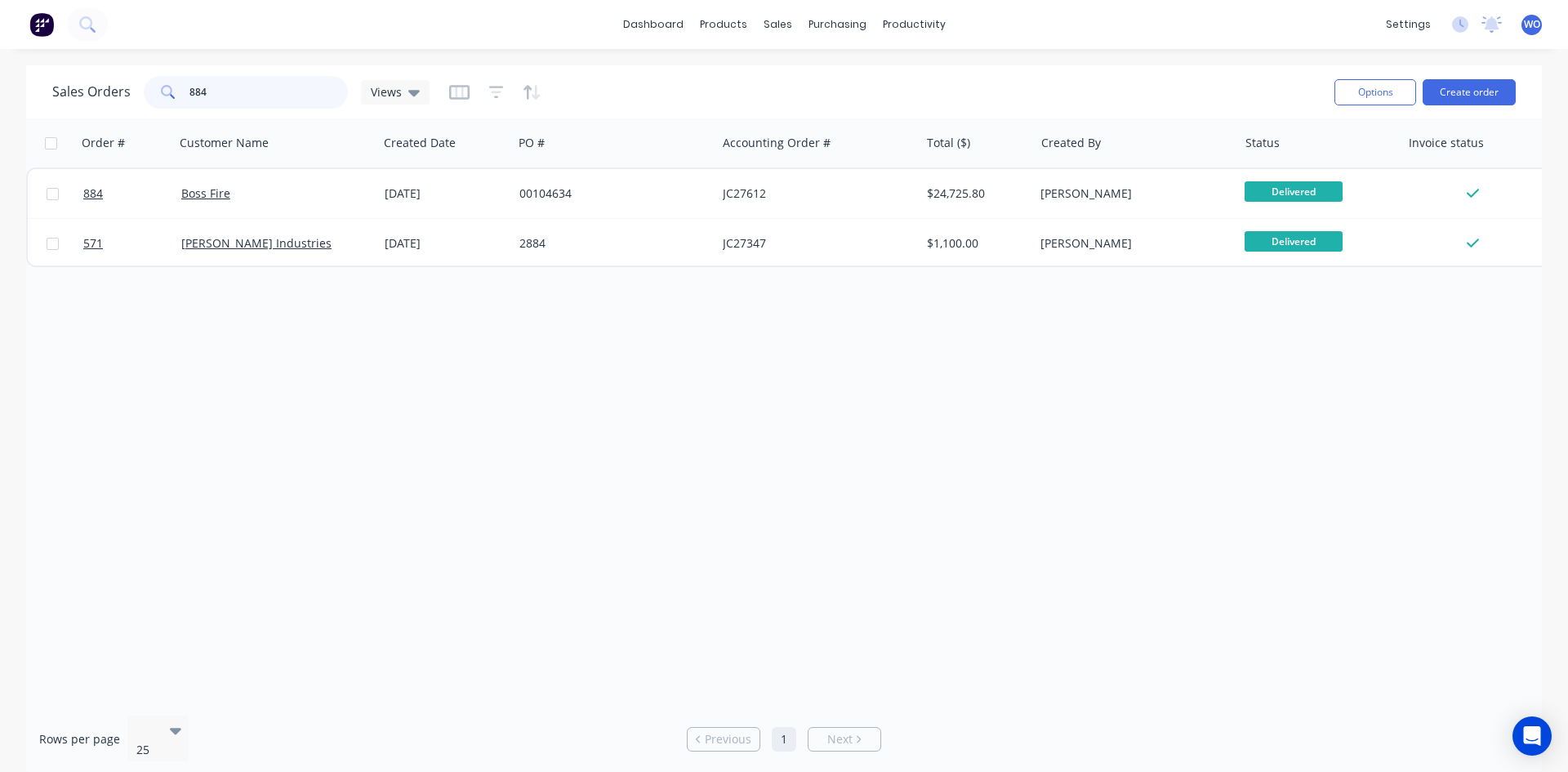
drag, startPoint x: 234, startPoint y: 88, endPoint x: 0, endPoint y: 87, distance: 234.0
click at [0, 81] on div "Sales Orders 884 Views Options Create order Order # Customer Name Created Date …" at bounding box center [784, 421] width 1568 height 711
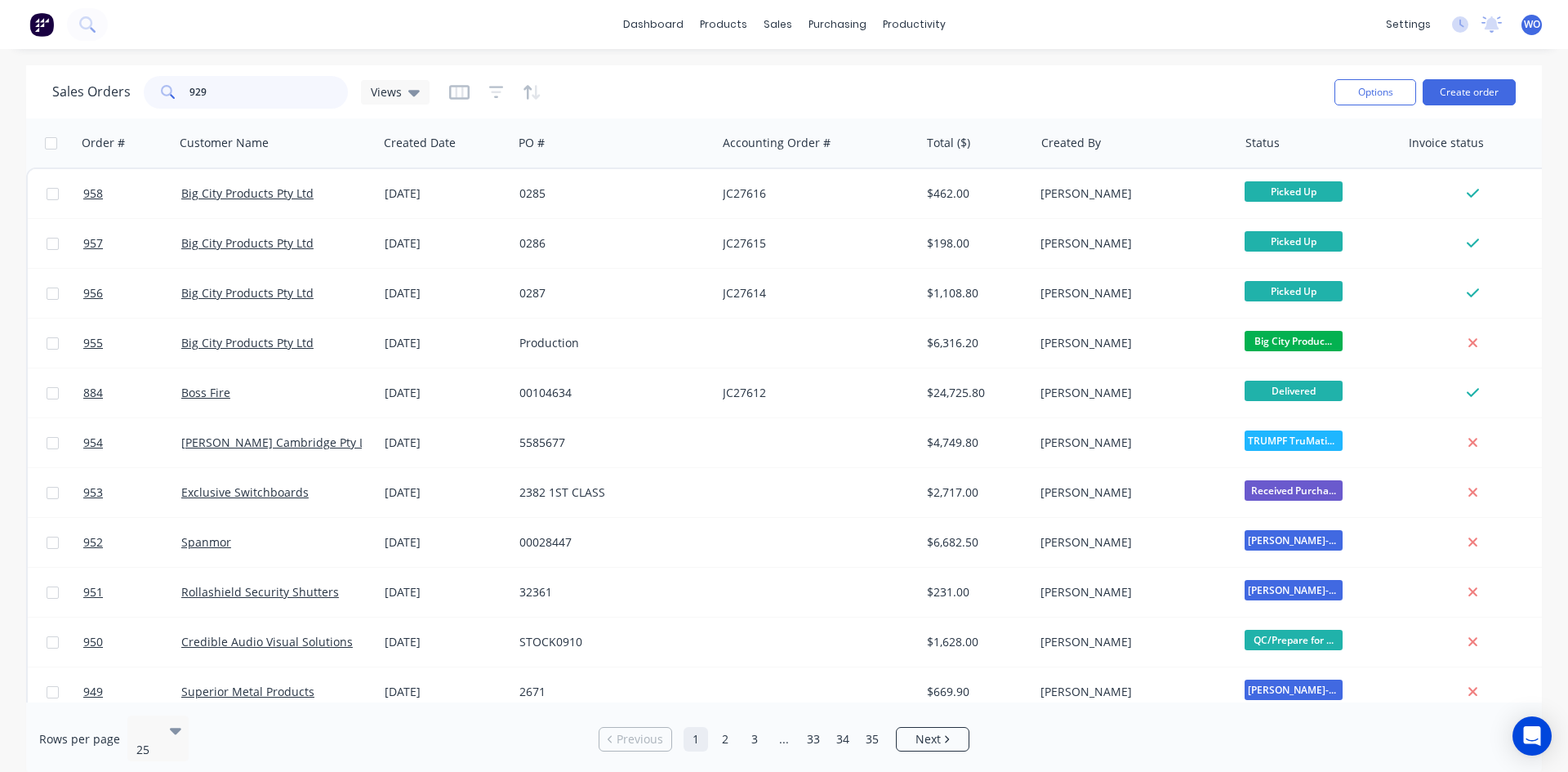
type input "929"
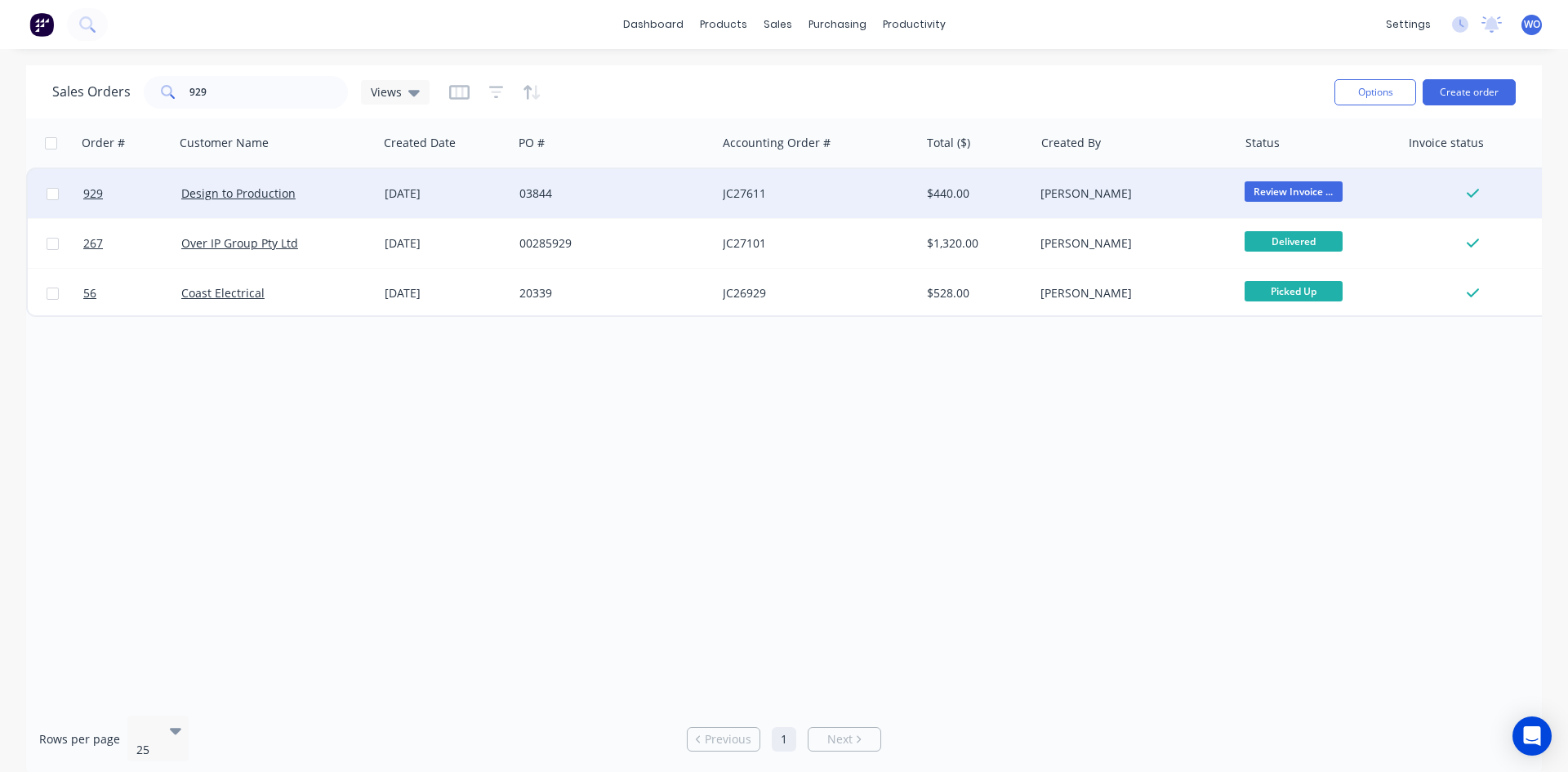
click at [486, 198] on div "[DATE]" at bounding box center [445, 194] width 122 height 17
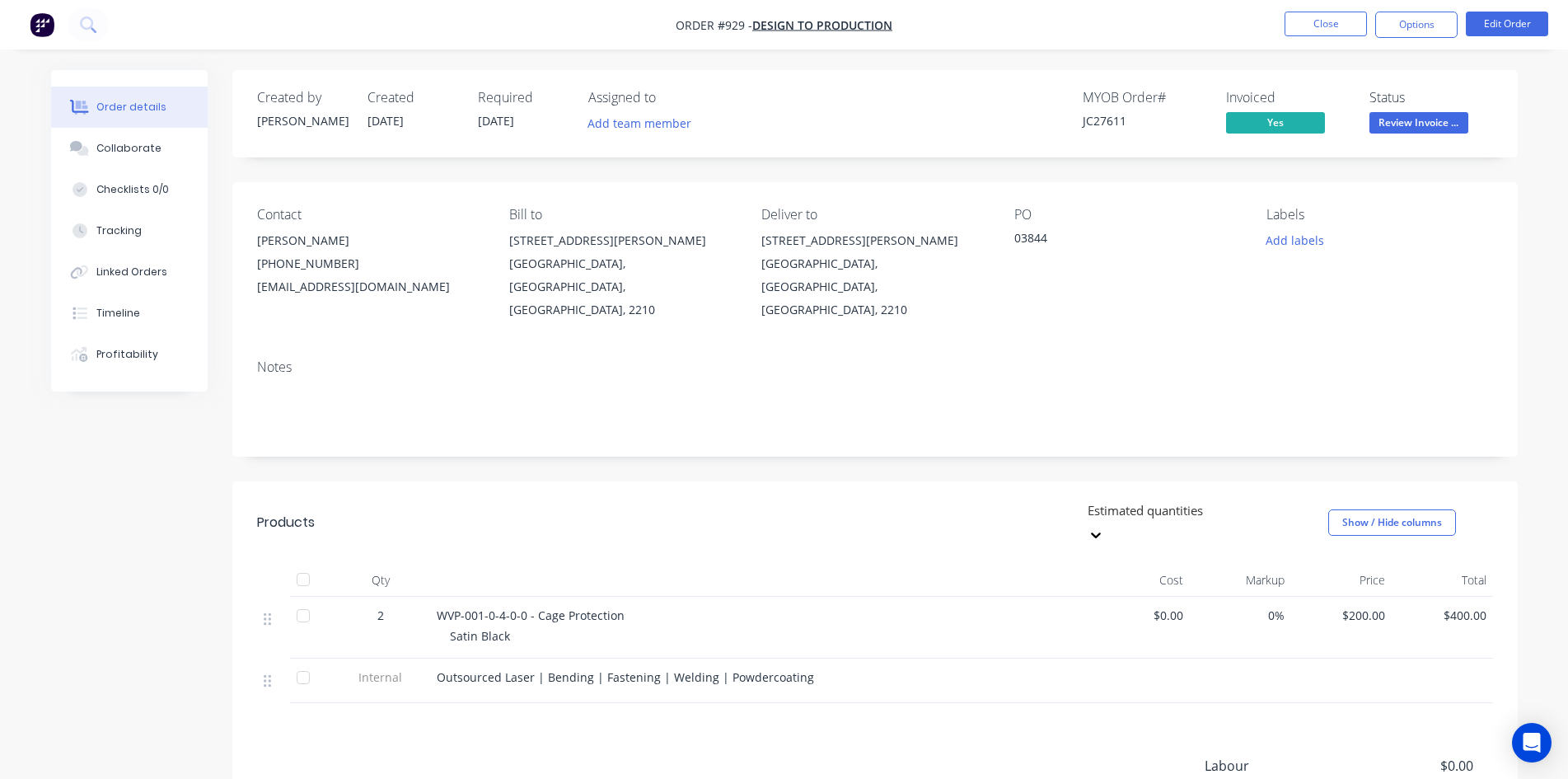
click at [1448, 696] on div "Products Estimated quantities Show / Hide columns Qty Cost Markup Price Total 2…" at bounding box center [875, 726] width 1285 height 491
click at [1438, 15] on button "Options" at bounding box center [1417, 25] width 83 height 27
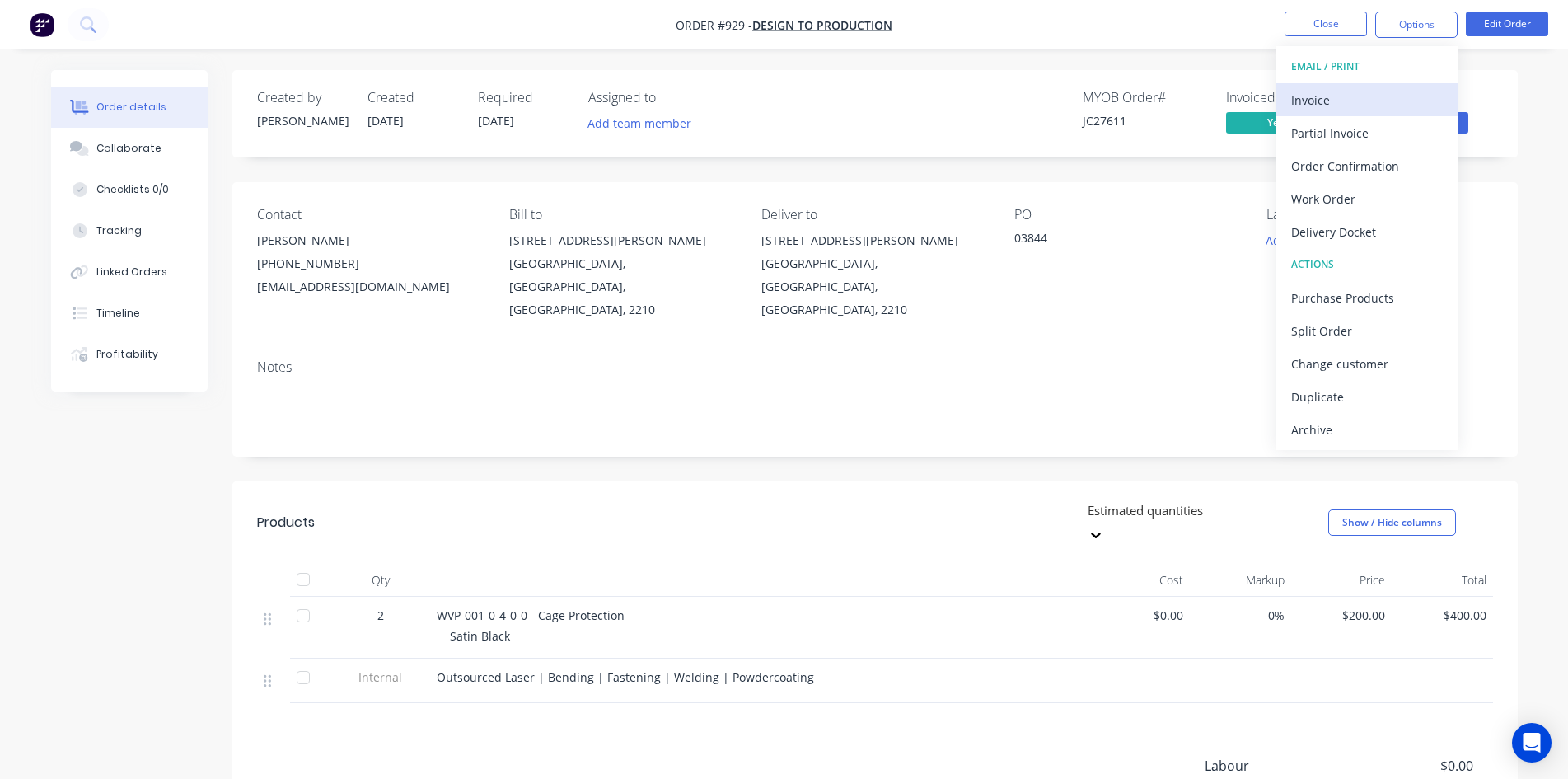
click at [1404, 98] on div "Invoice" at bounding box center [1367, 99] width 151 height 24
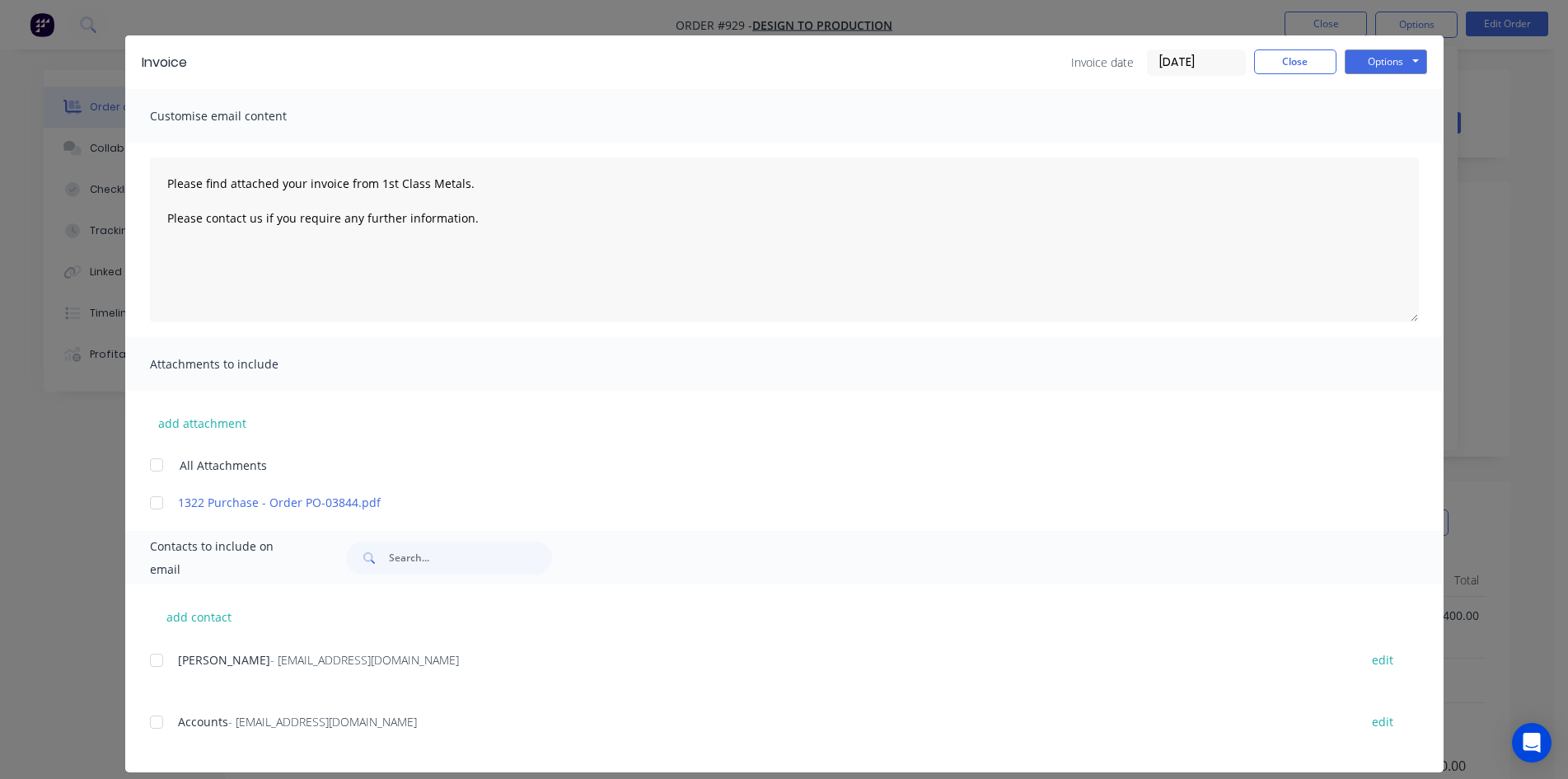
scroll to position [47, 0]
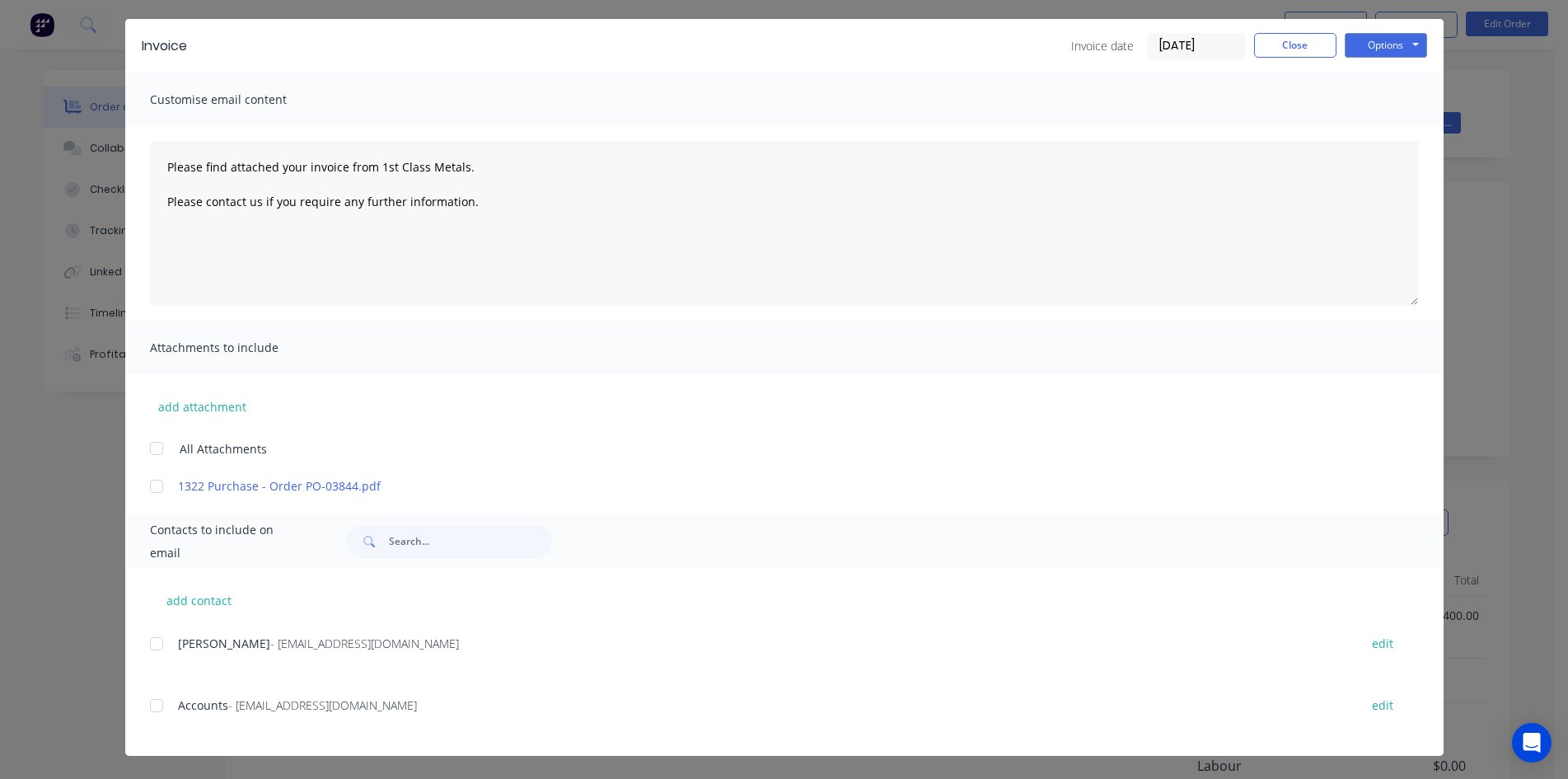
click at [145, 711] on div at bounding box center [156, 705] width 33 height 33
click at [1371, 48] on button "Options" at bounding box center [1386, 45] width 83 height 25
click at [1366, 125] on button "Email" at bounding box center [1397, 129] width 105 height 28
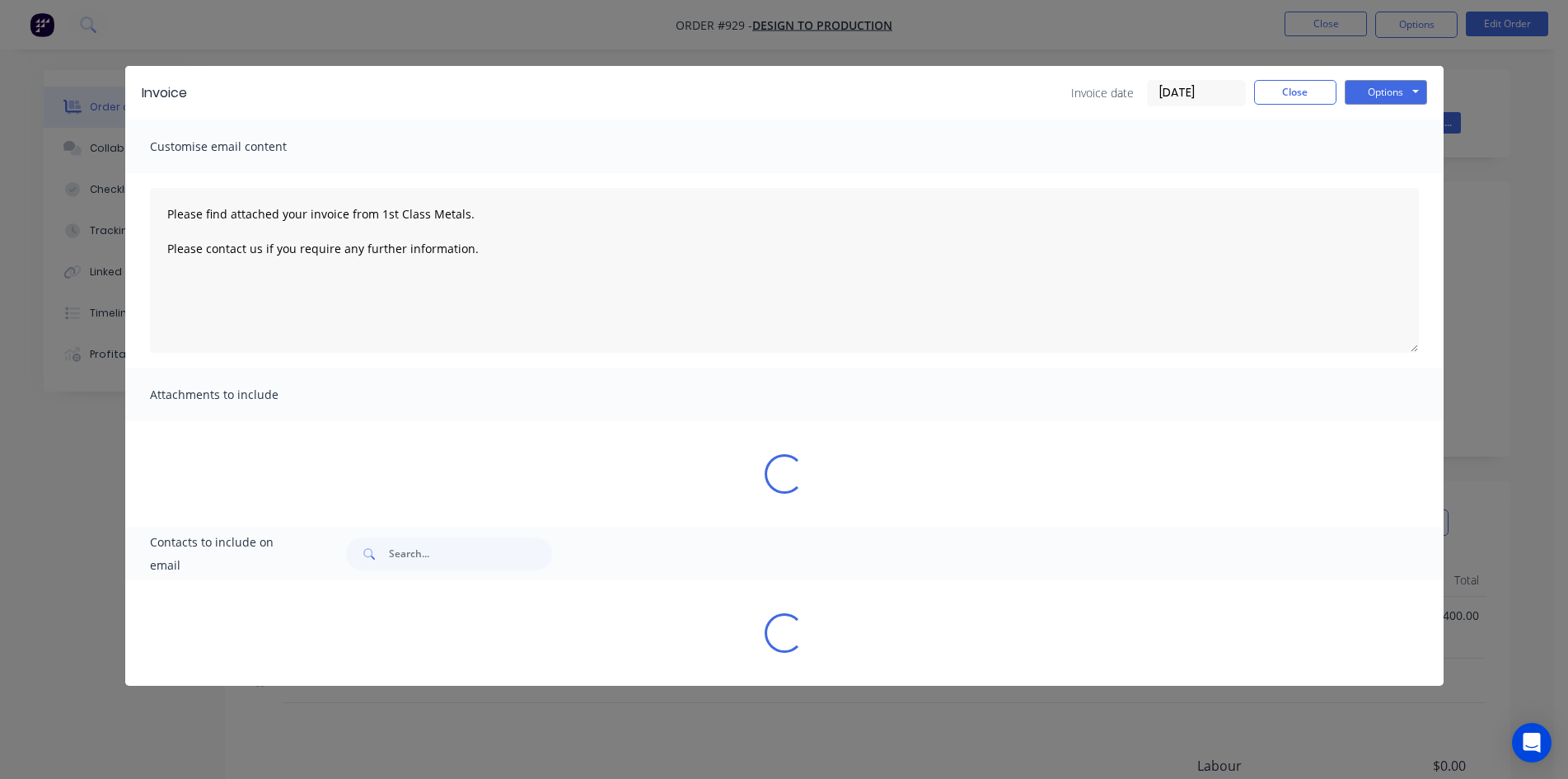
scroll to position [0, 0]
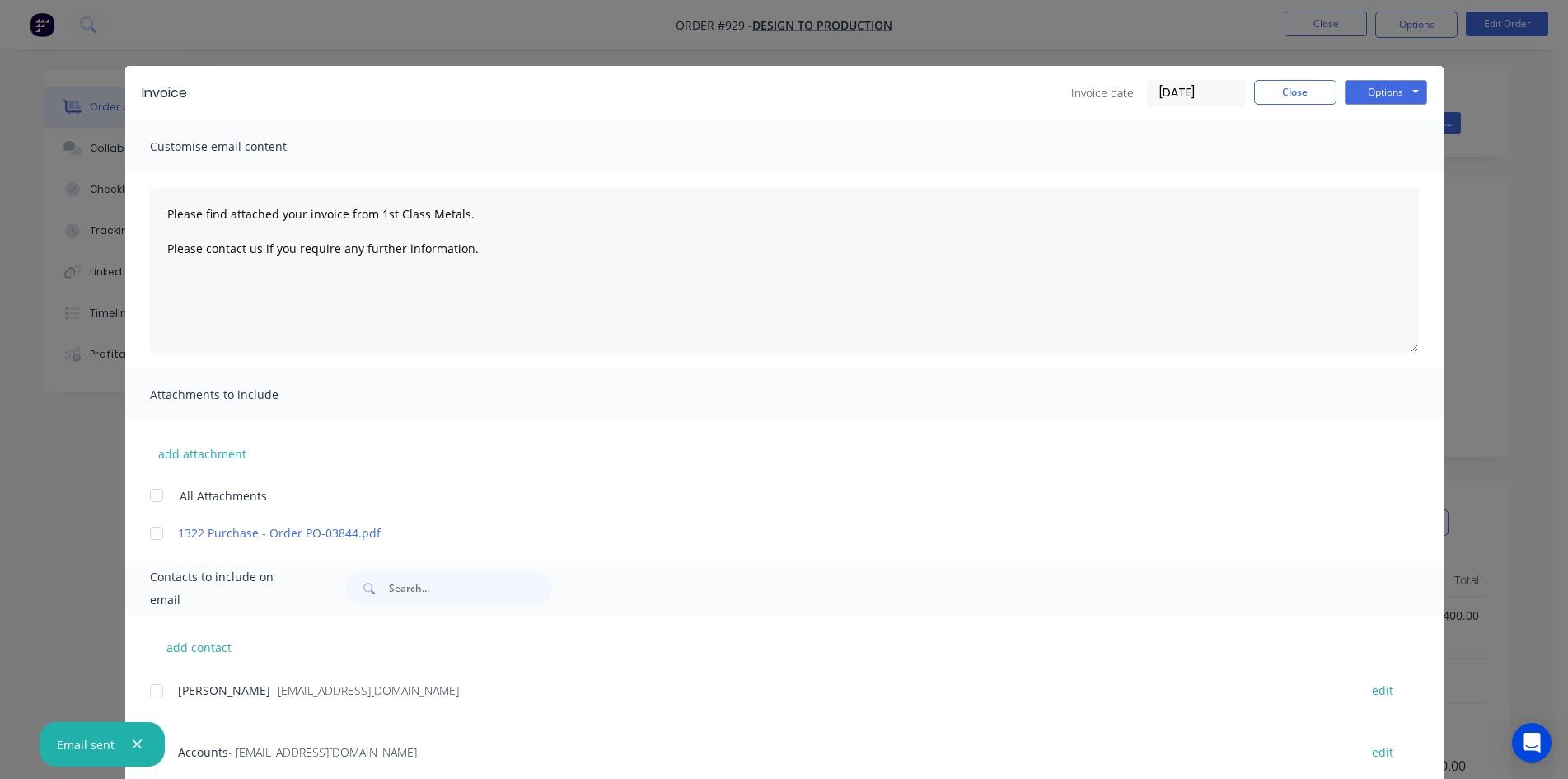
type textarea "Please find attached your invoice from 1st Class Metals. Please contact us if y…"
click at [1282, 95] on button "Close" at bounding box center [1296, 93] width 83 height 25
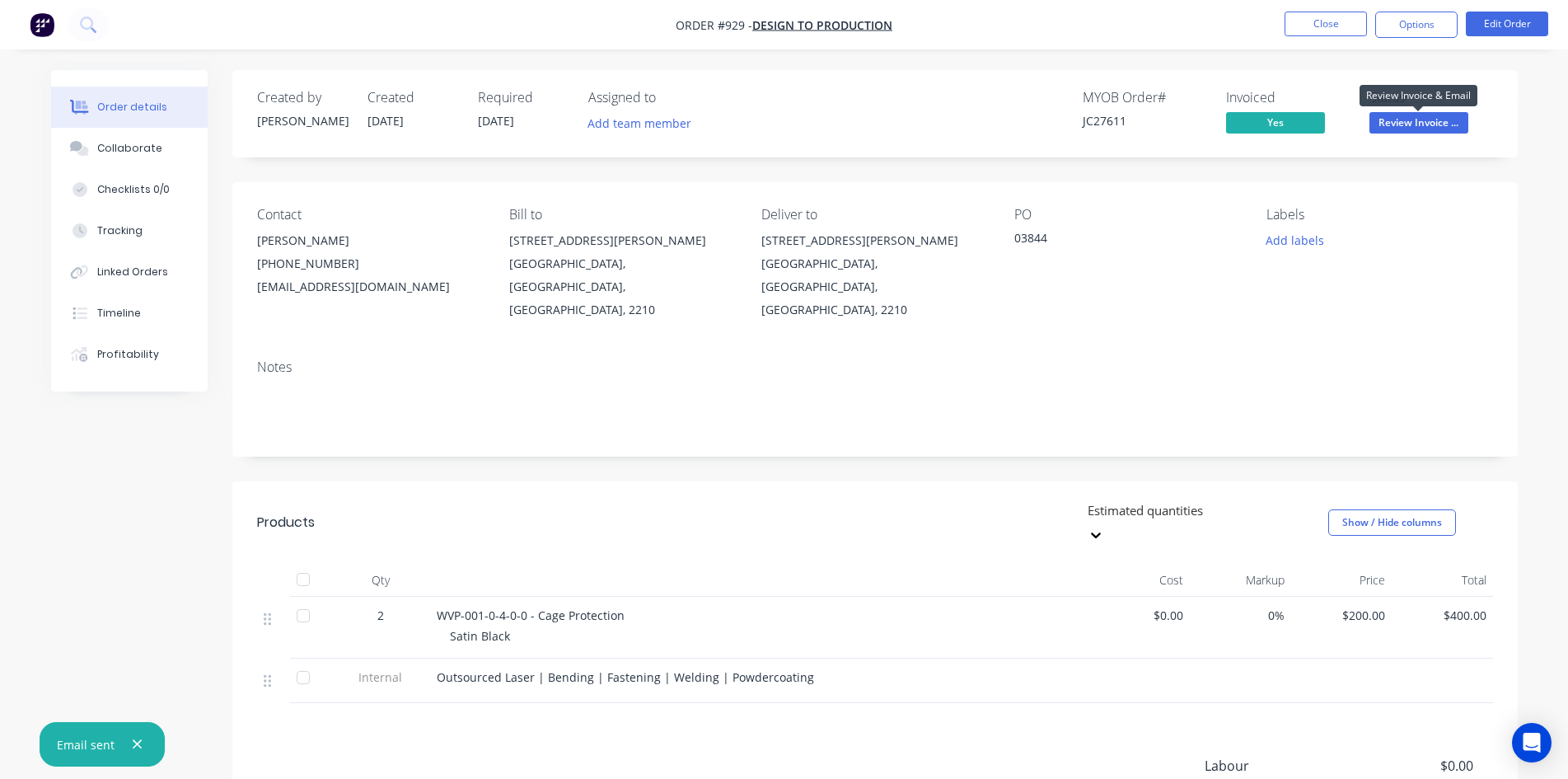
click at [1438, 121] on span "Review Invoice ..." at bounding box center [1419, 122] width 99 height 21
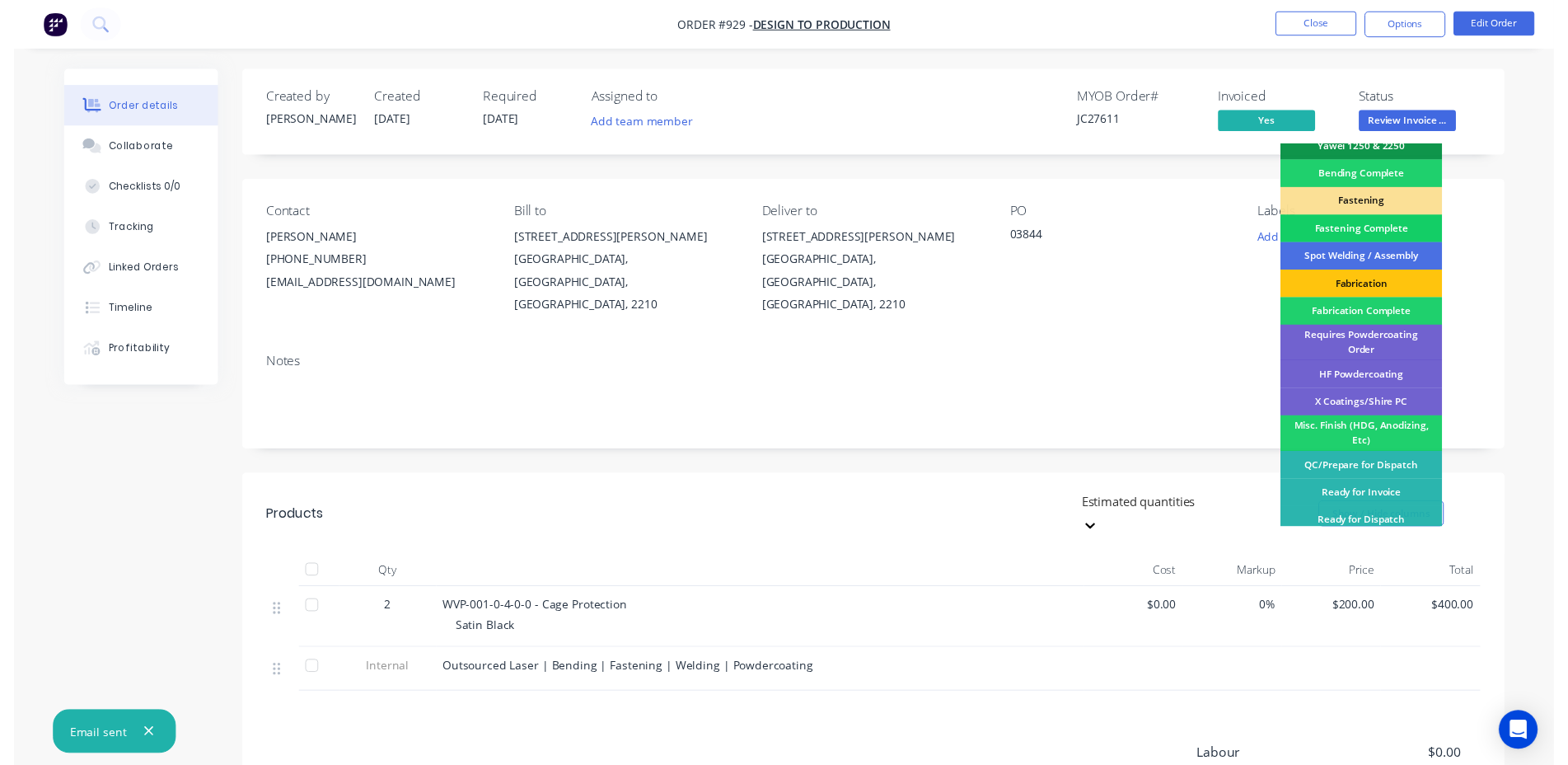
scroll to position [467, 0]
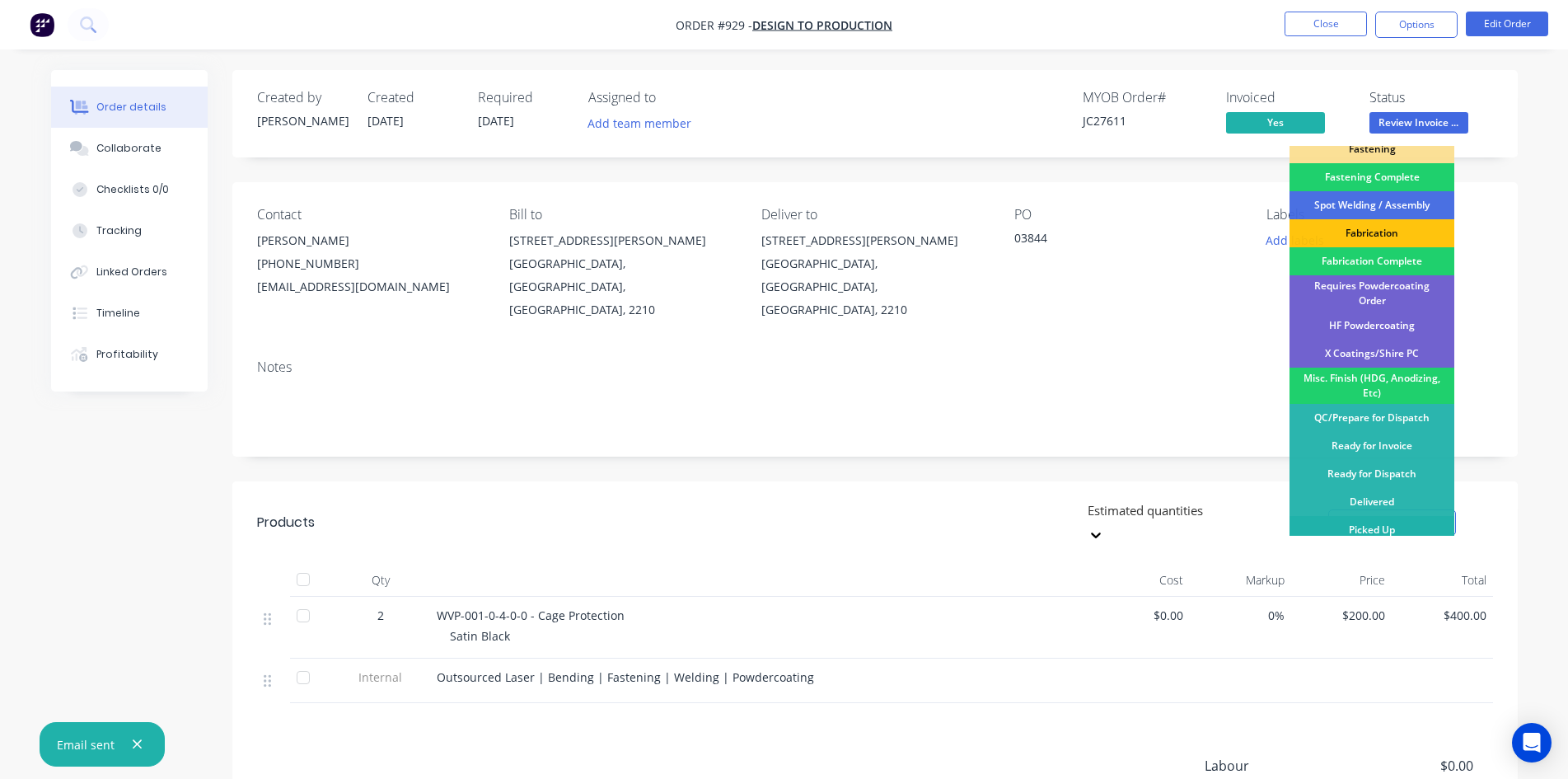
click at [1370, 527] on div "Picked Up" at bounding box center [1372, 530] width 165 height 28
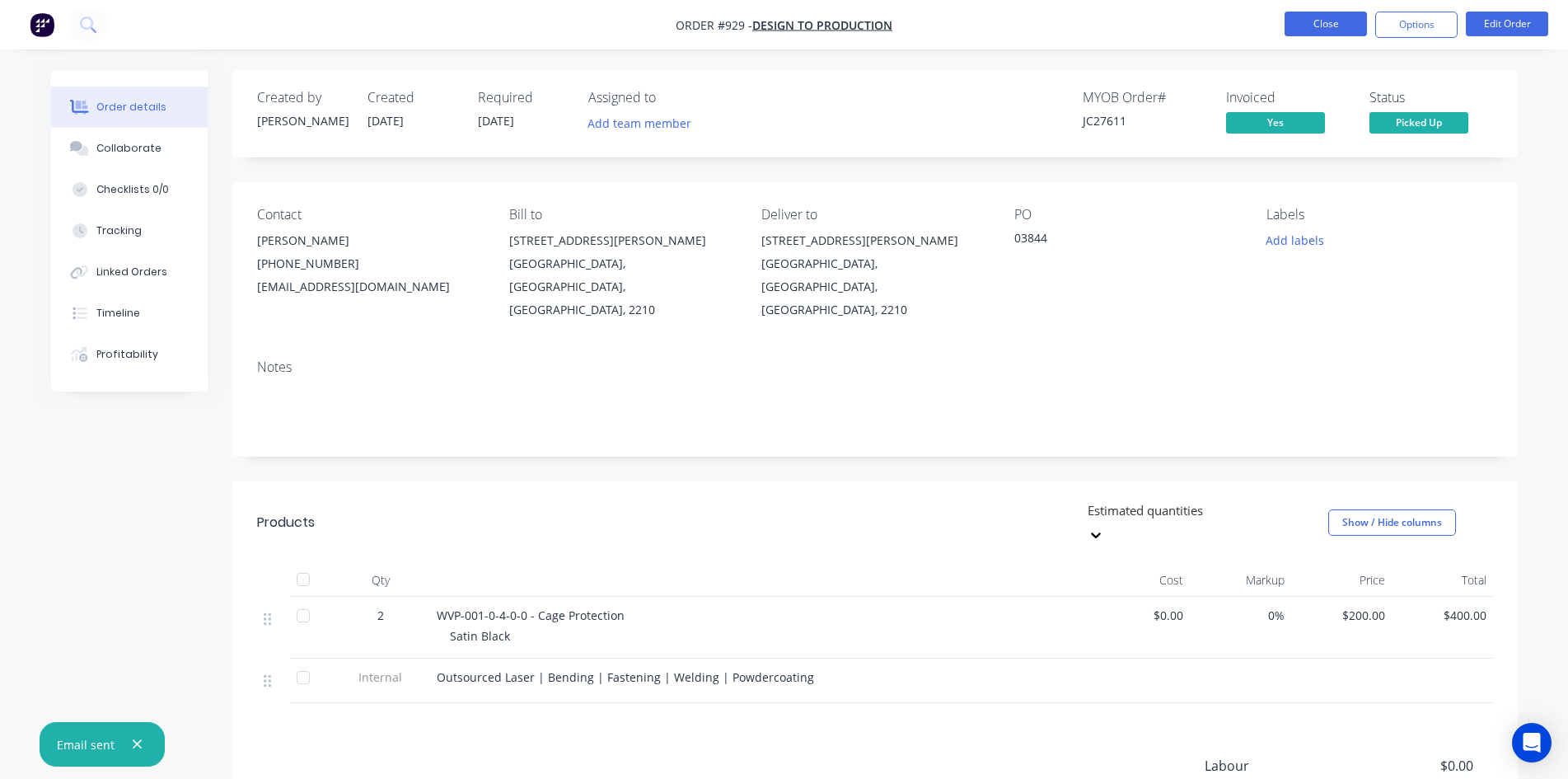
click at [1316, 32] on button "Close" at bounding box center [1326, 24] width 83 height 25
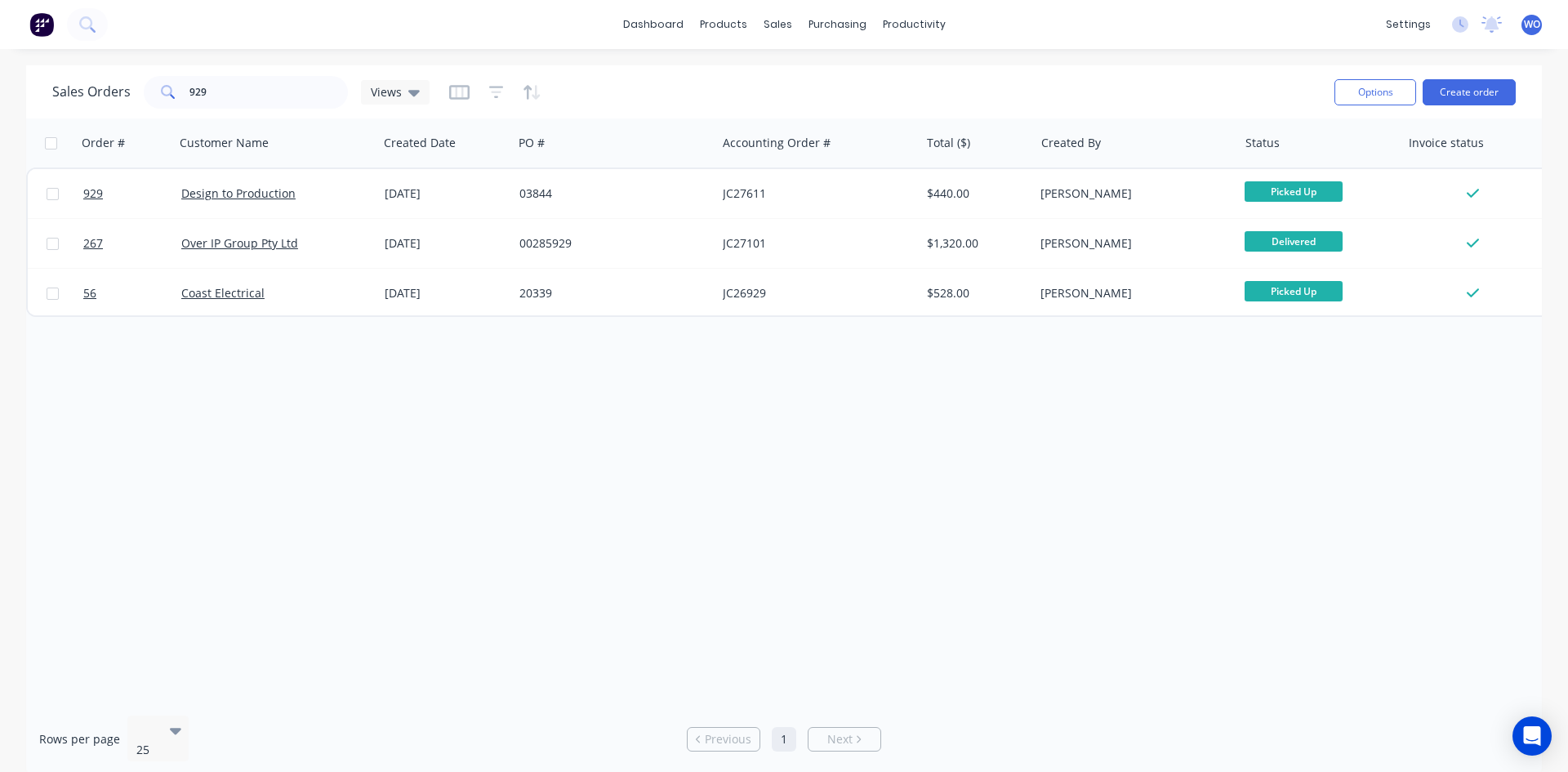
click at [39, 27] on img at bounding box center [41, 25] width 25 height 25
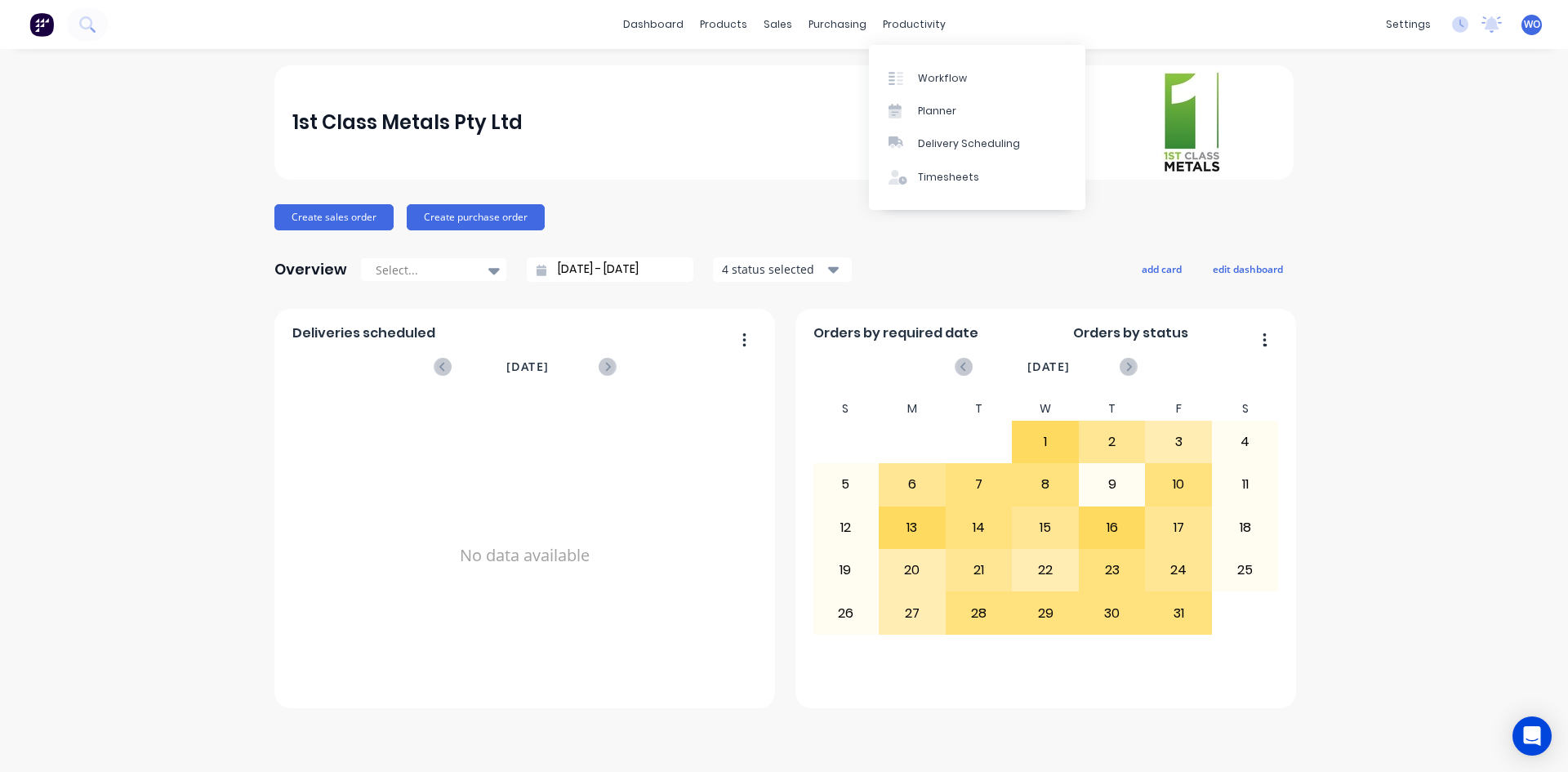
click at [946, 62] on link "Workflow" at bounding box center [977, 77] width 216 height 32
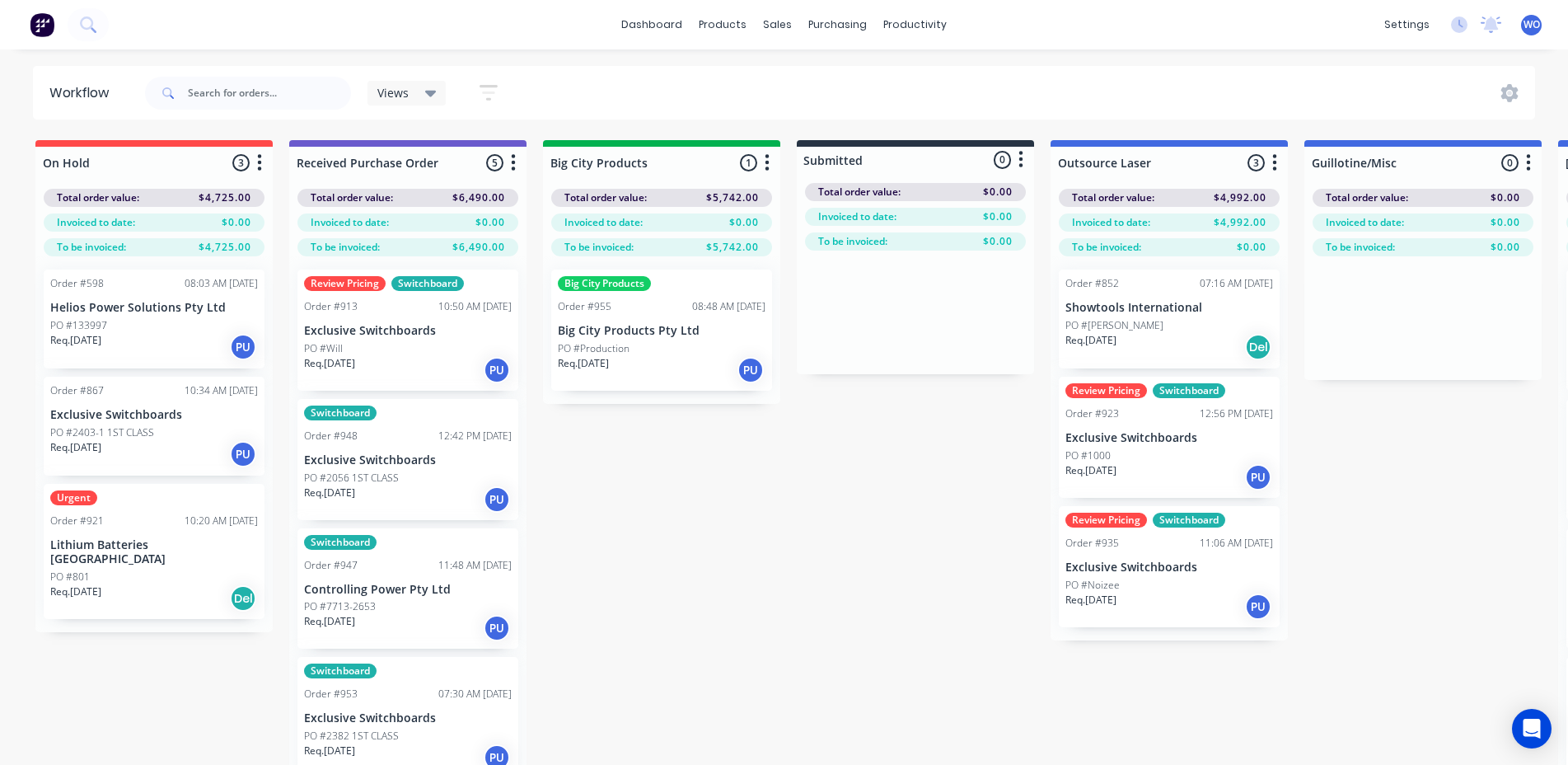
click at [684, 331] on p "Big City Products Pty Ltd" at bounding box center [662, 330] width 207 height 14
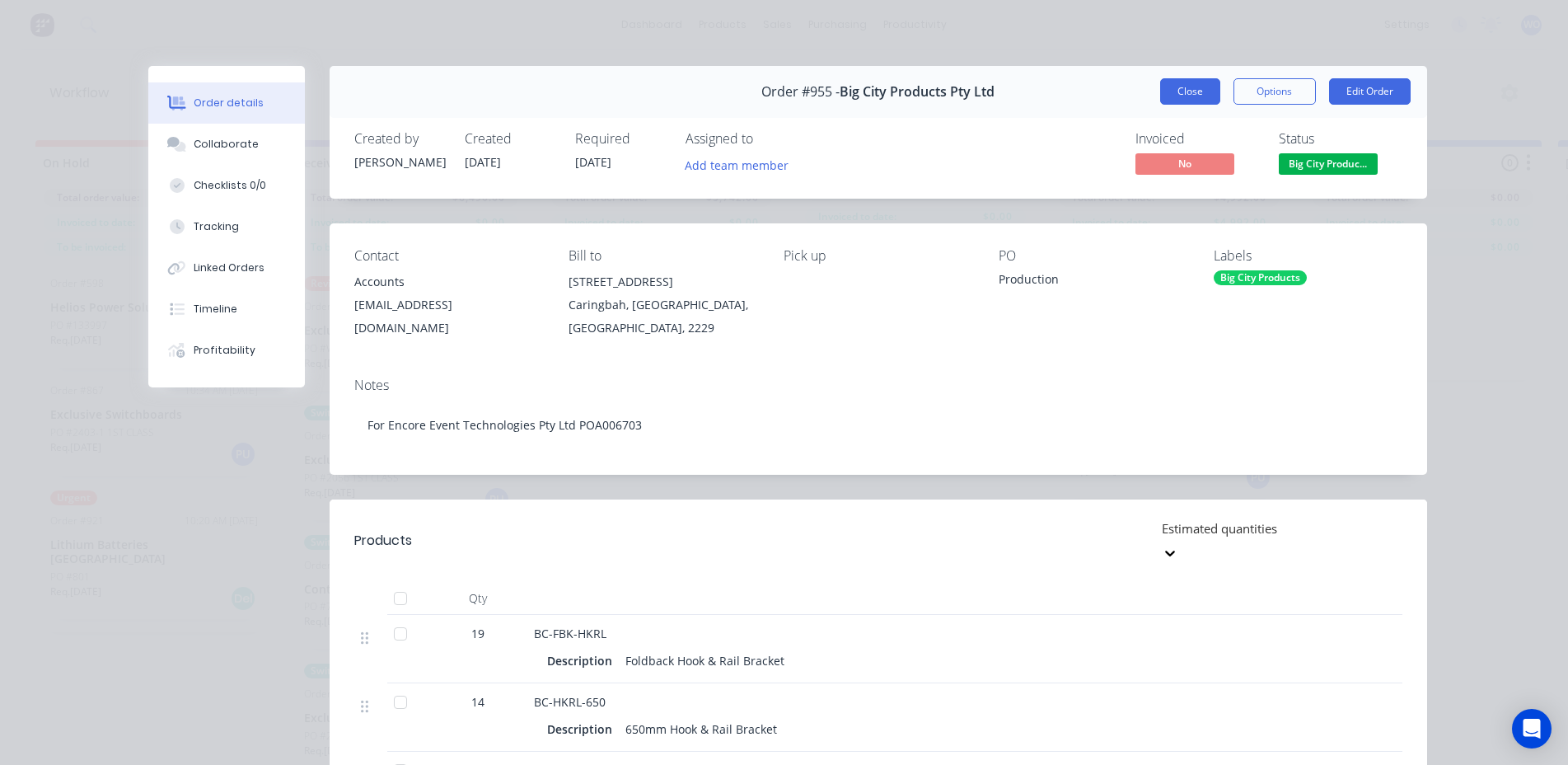
click at [1207, 89] on button "Close" at bounding box center [1190, 92] width 60 height 27
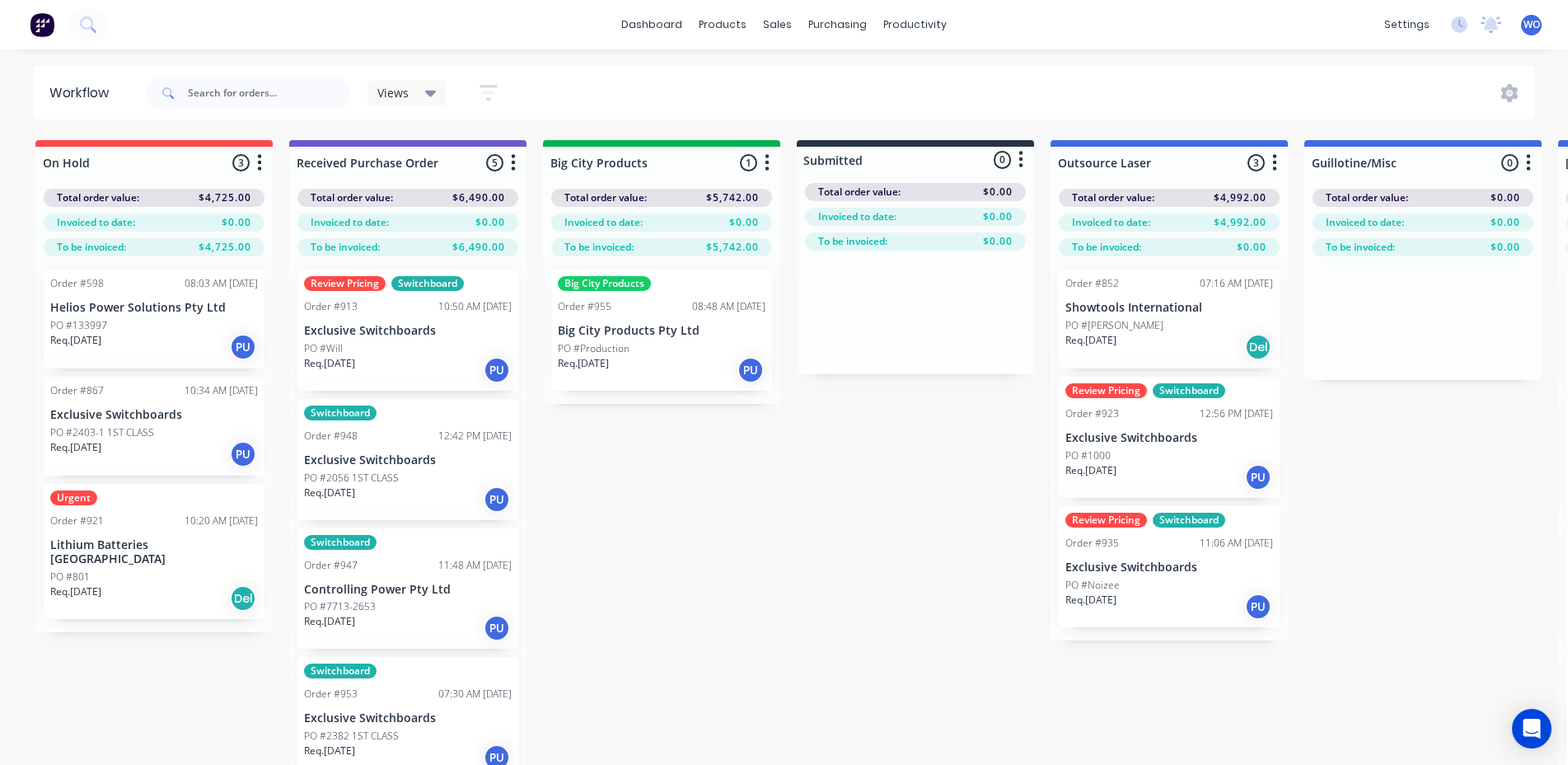
click at [716, 336] on p "Big City Products Pty Ltd" at bounding box center [662, 330] width 207 height 14
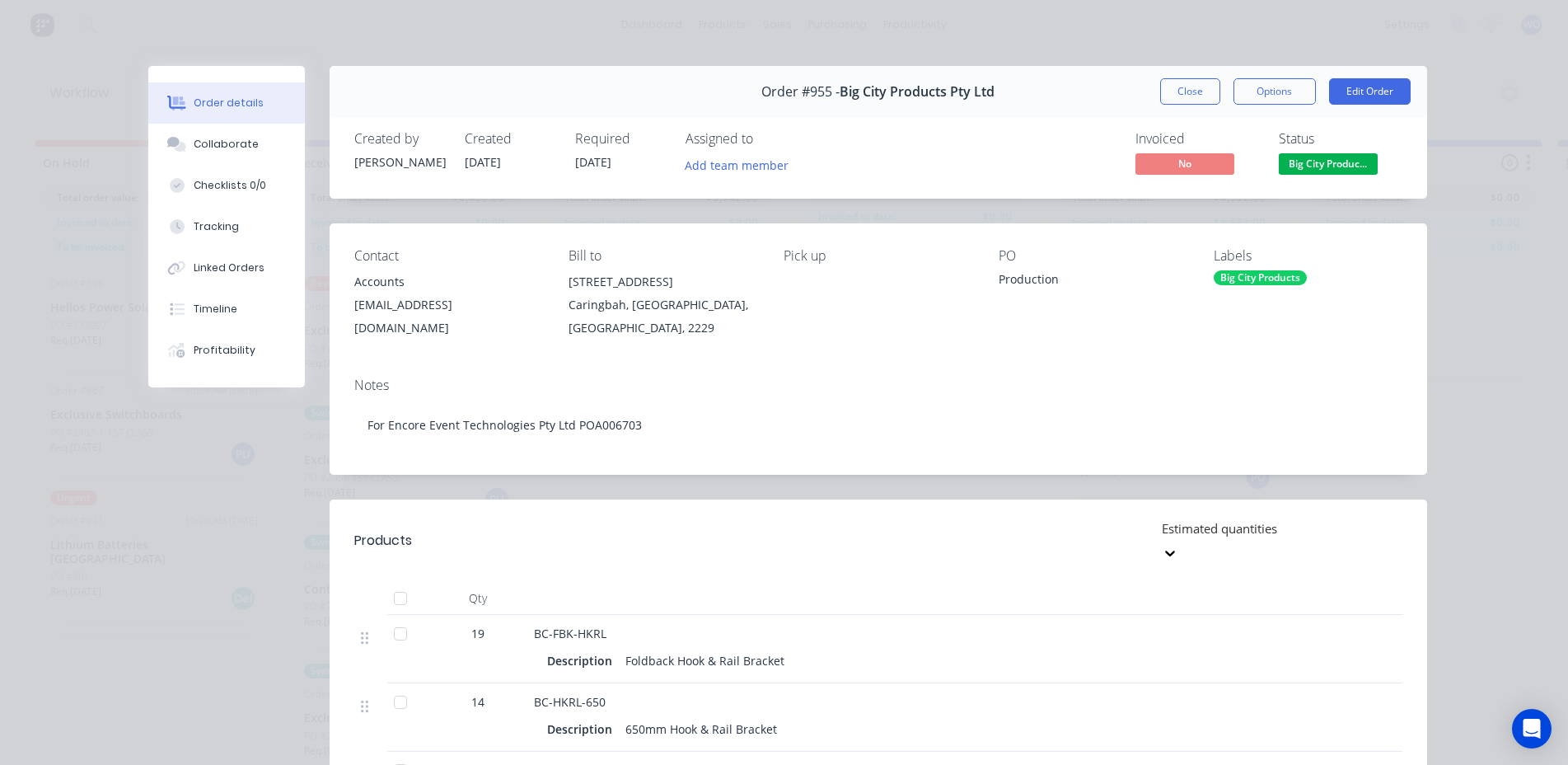
click at [1321, 147] on div "Status" at bounding box center [1341, 139] width 124 height 16
click at [1318, 161] on span "Big City Produc..." at bounding box center [1328, 163] width 99 height 21
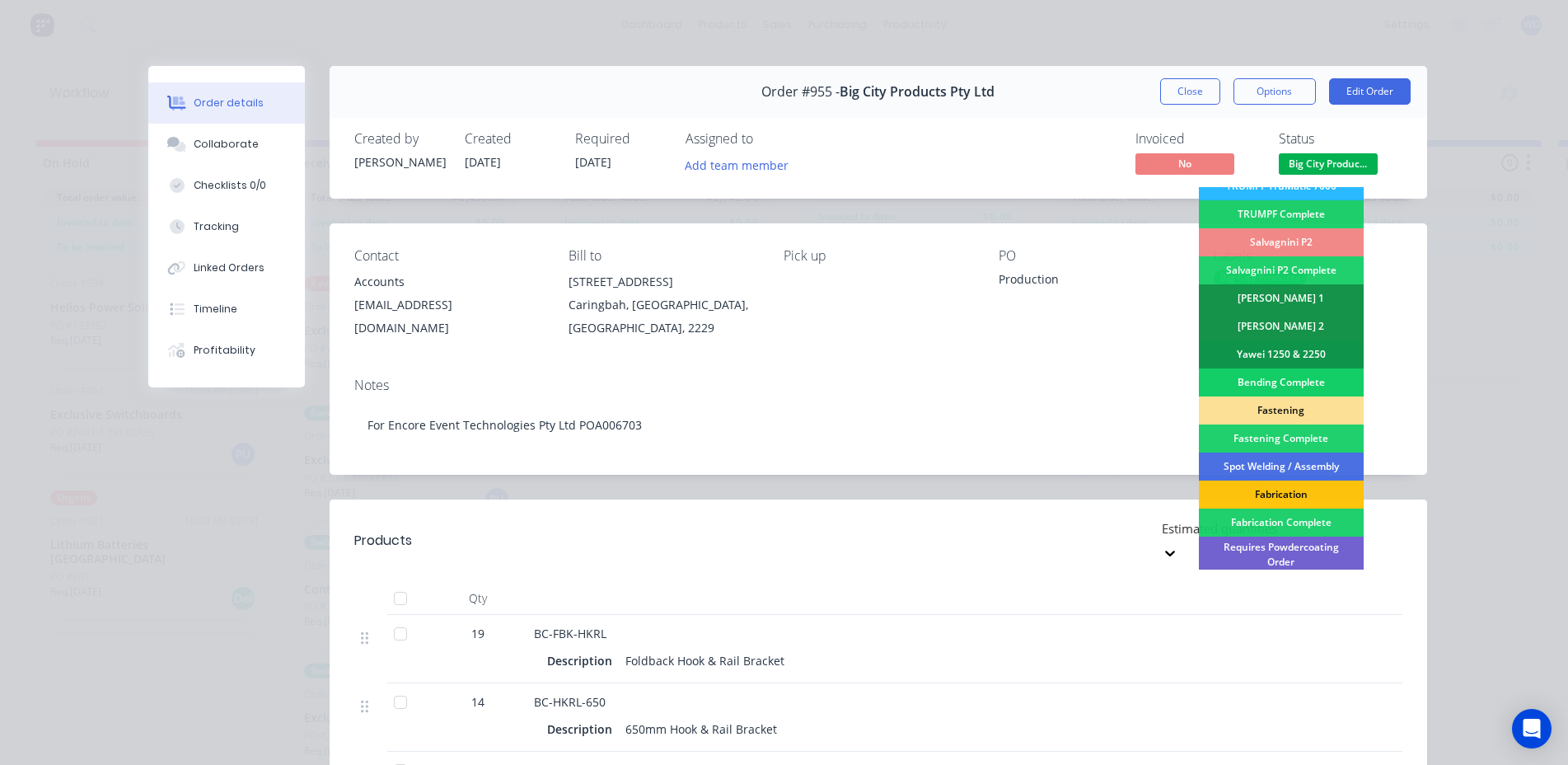
scroll to position [247, 0]
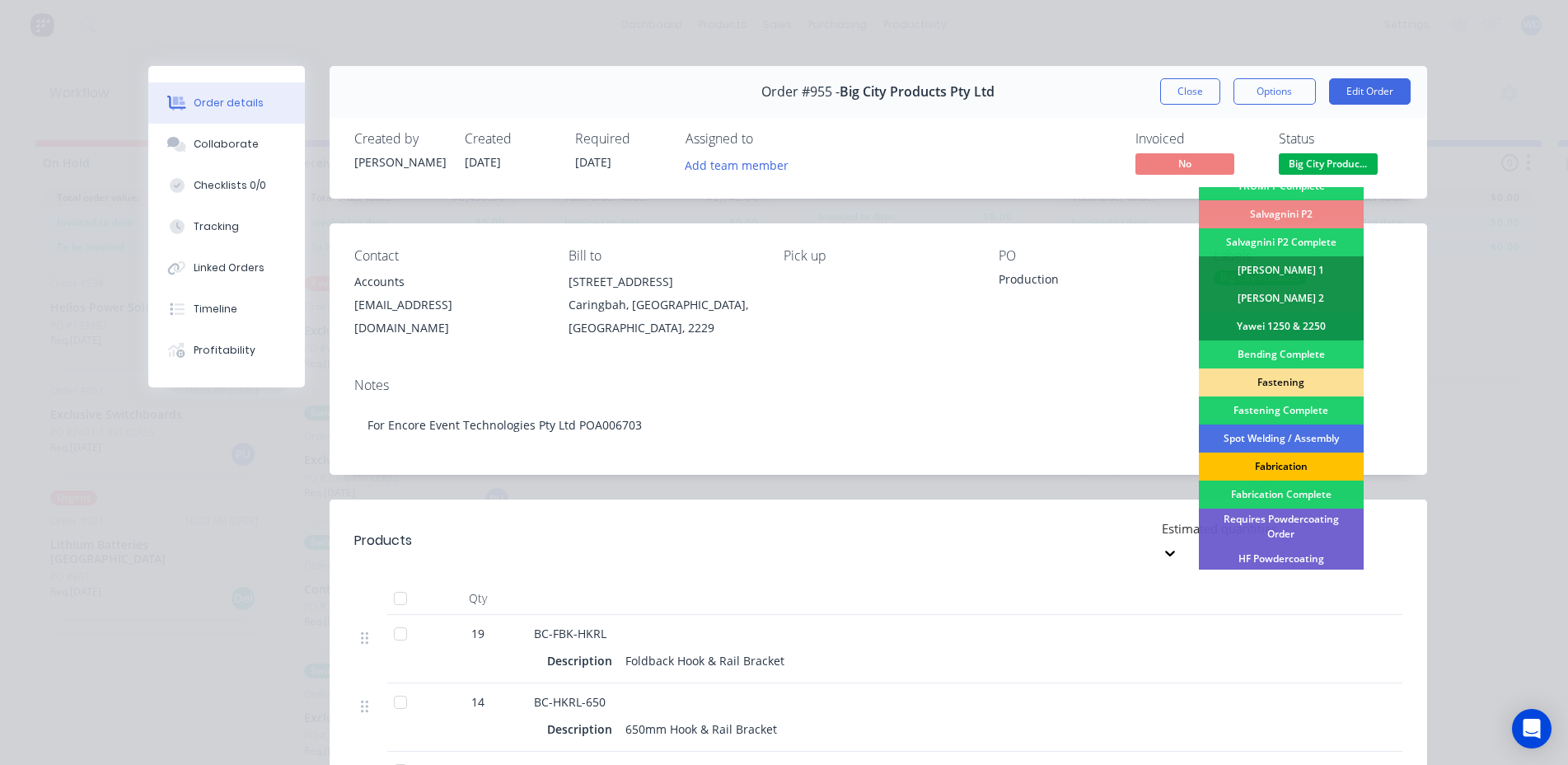
click at [1264, 458] on div "Fabrication" at bounding box center [1281, 467] width 165 height 28
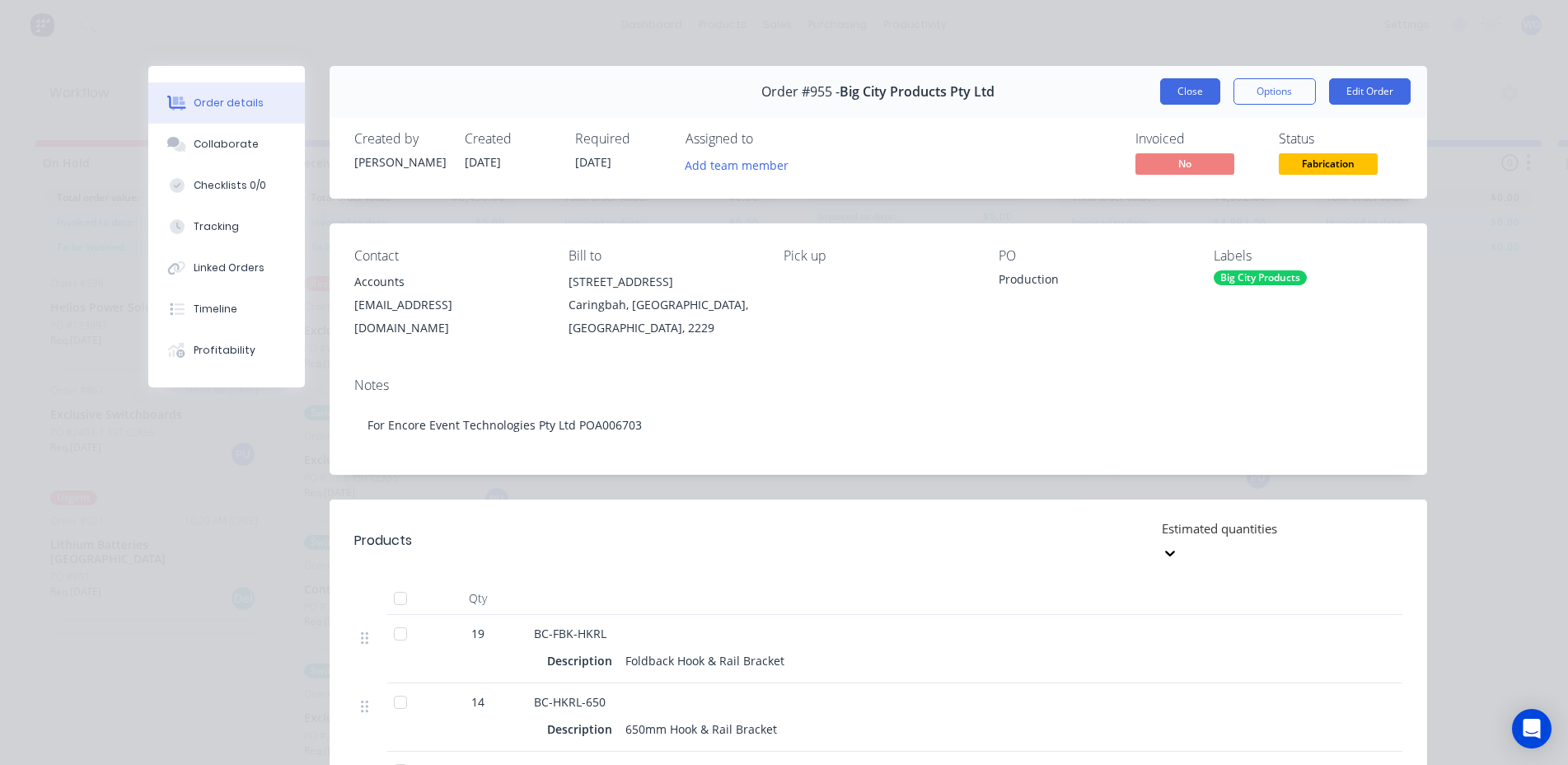
click at [1168, 88] on button "Close" at bounding box center [1190, 92] width 60 height 27
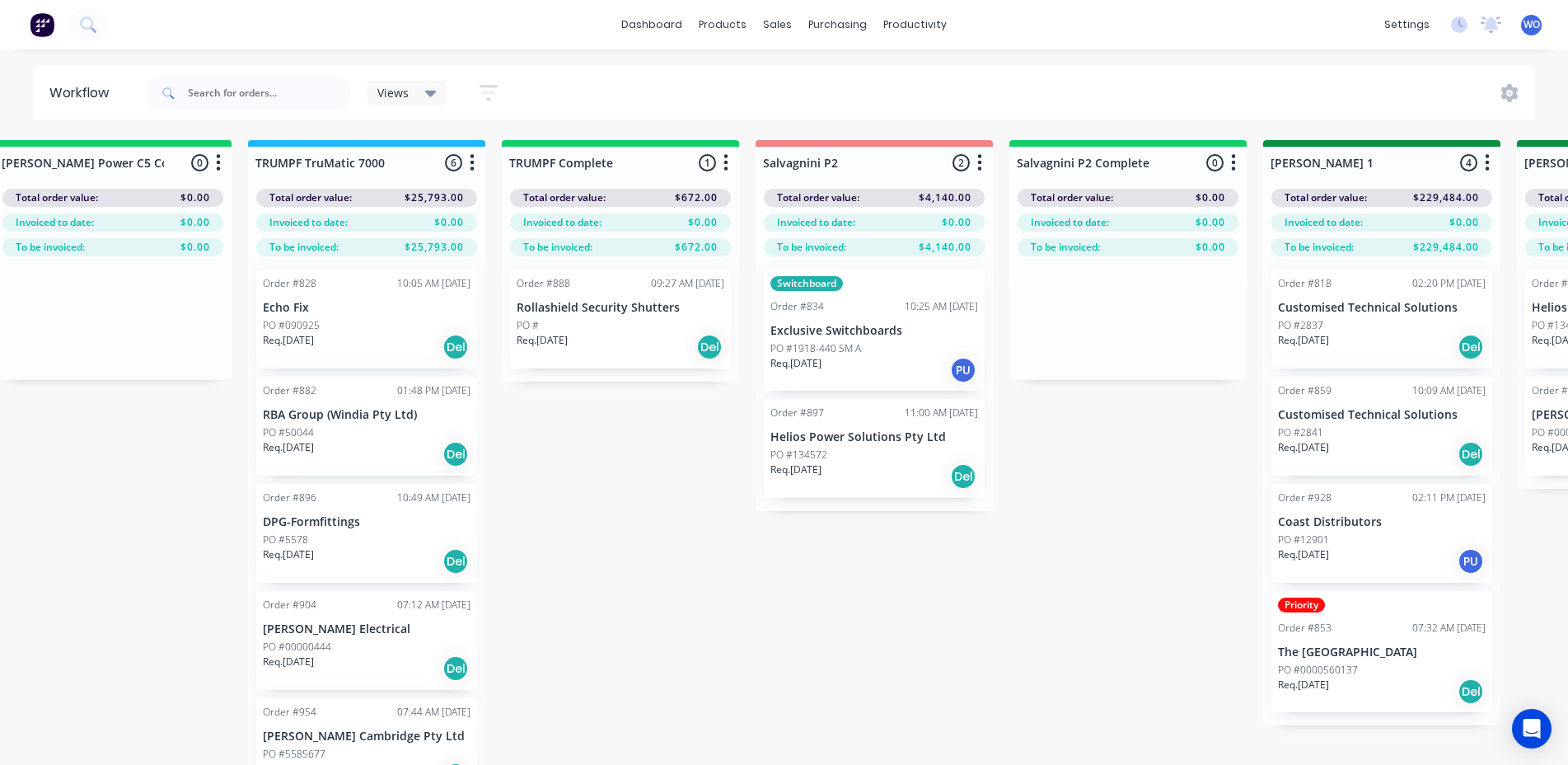
scroll to position [0, 1805]
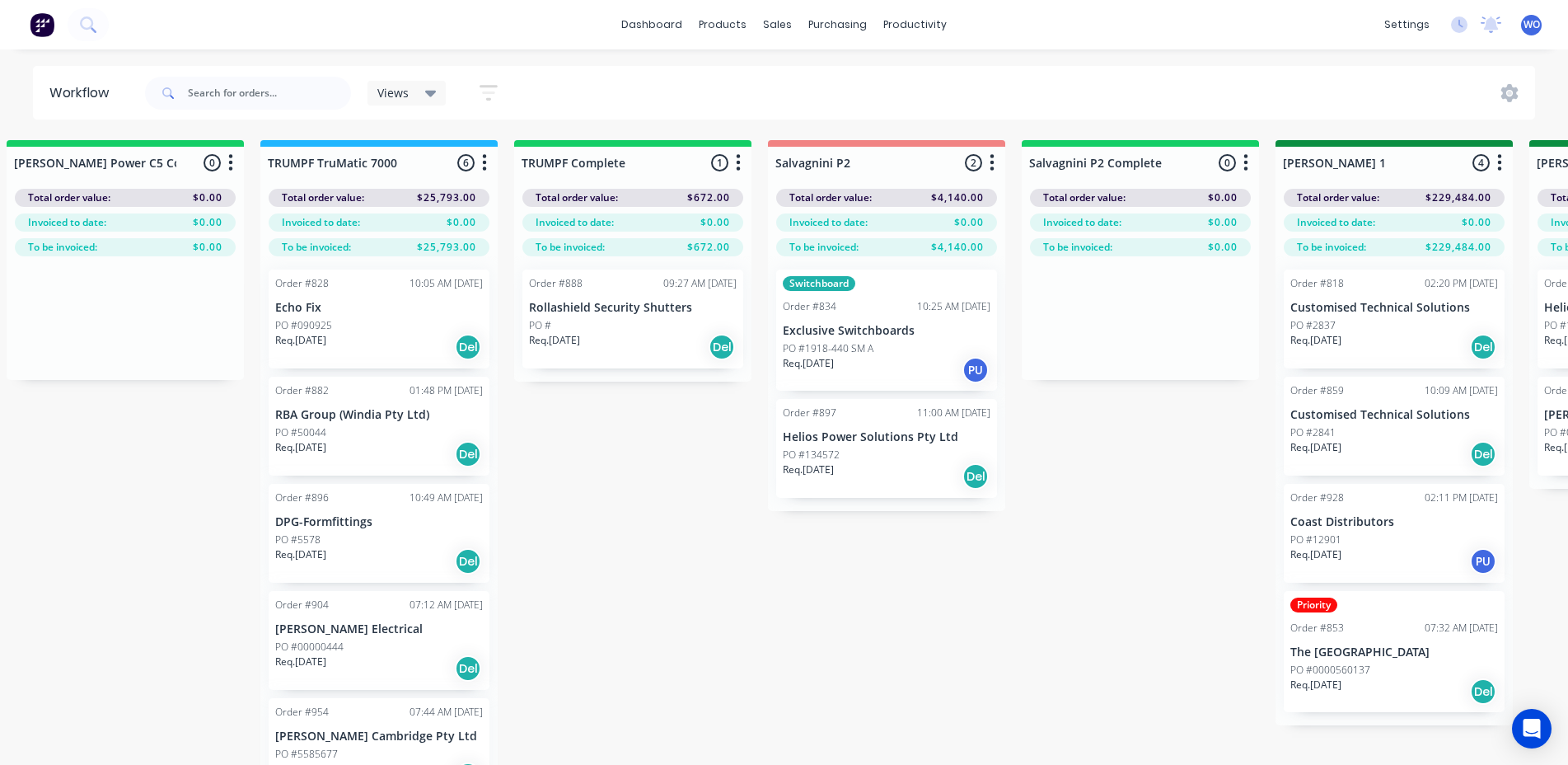
click at [641, 298] on div "Order #888 09:27 AM [DATE] Rollashield Security Shutters PO # Req. [DATE] Del" at bounding box center [633, 319] width 221 height 99
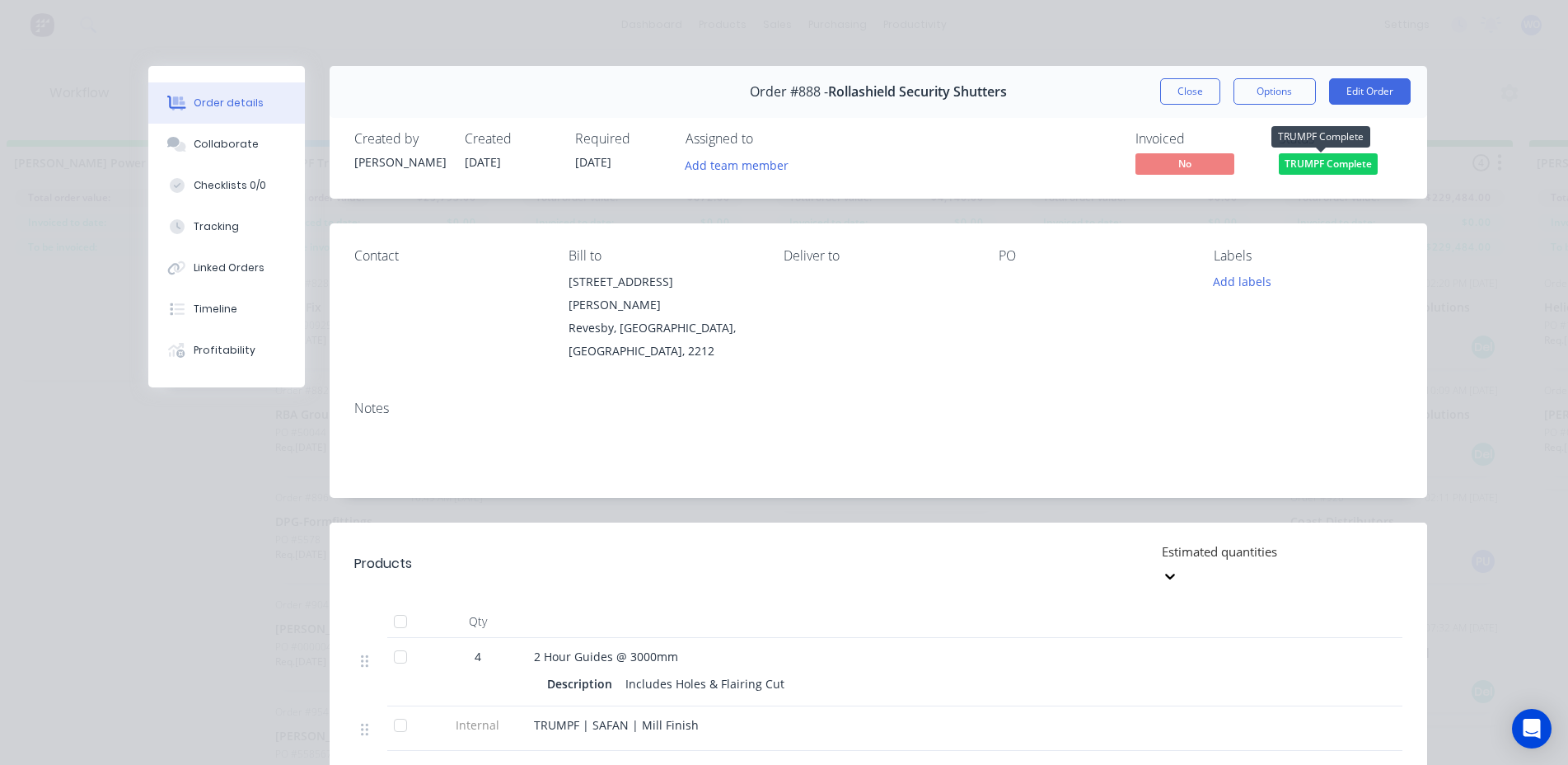
click at [1285, 165] on span "TRUMPF Complete" at bounding box center [1328, 163] width 99 height 21
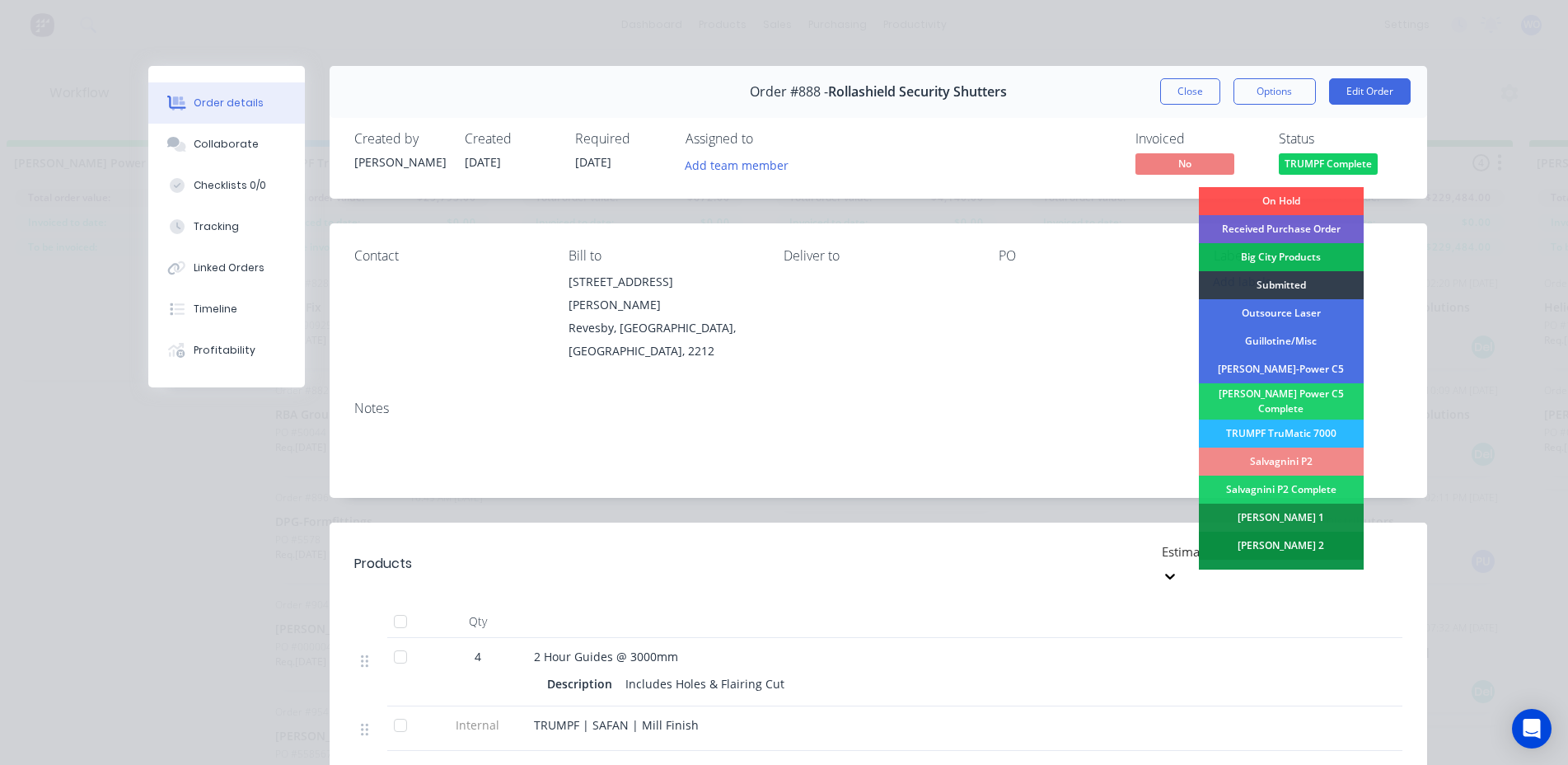
click at [1236, 538] on div "[PERSON_NAME] 2" at bounding box center [1281, 546] width 165 height 28
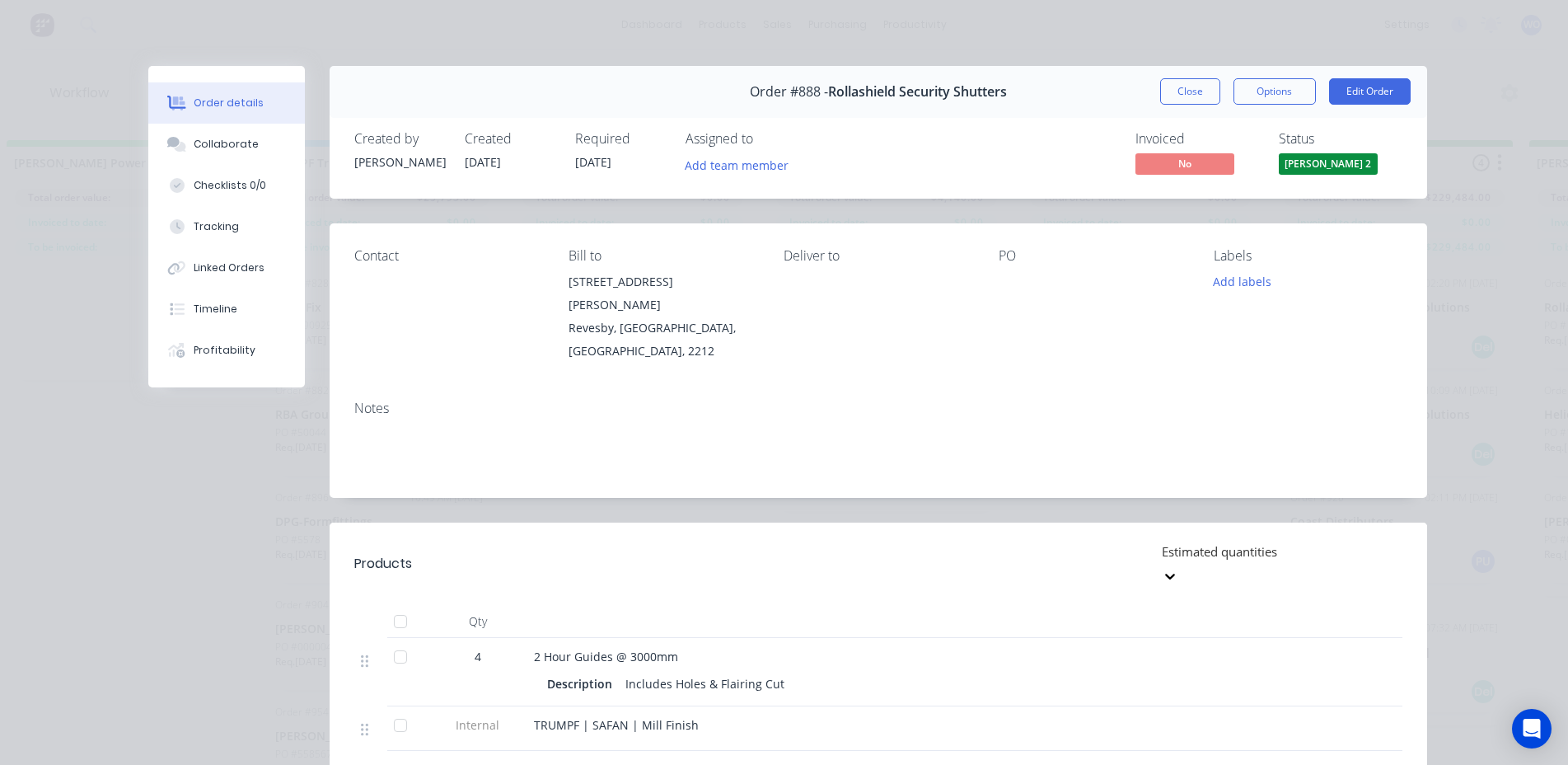
click at [1183, 78] on div "Order #888 - Rollashield Security Shutters Close Options Edit Order" at bounding box center [878, 92] width 1097 height 52
click at [1190, 100] on button "Close" at bounding box center [1190, 92] width 60 height 27
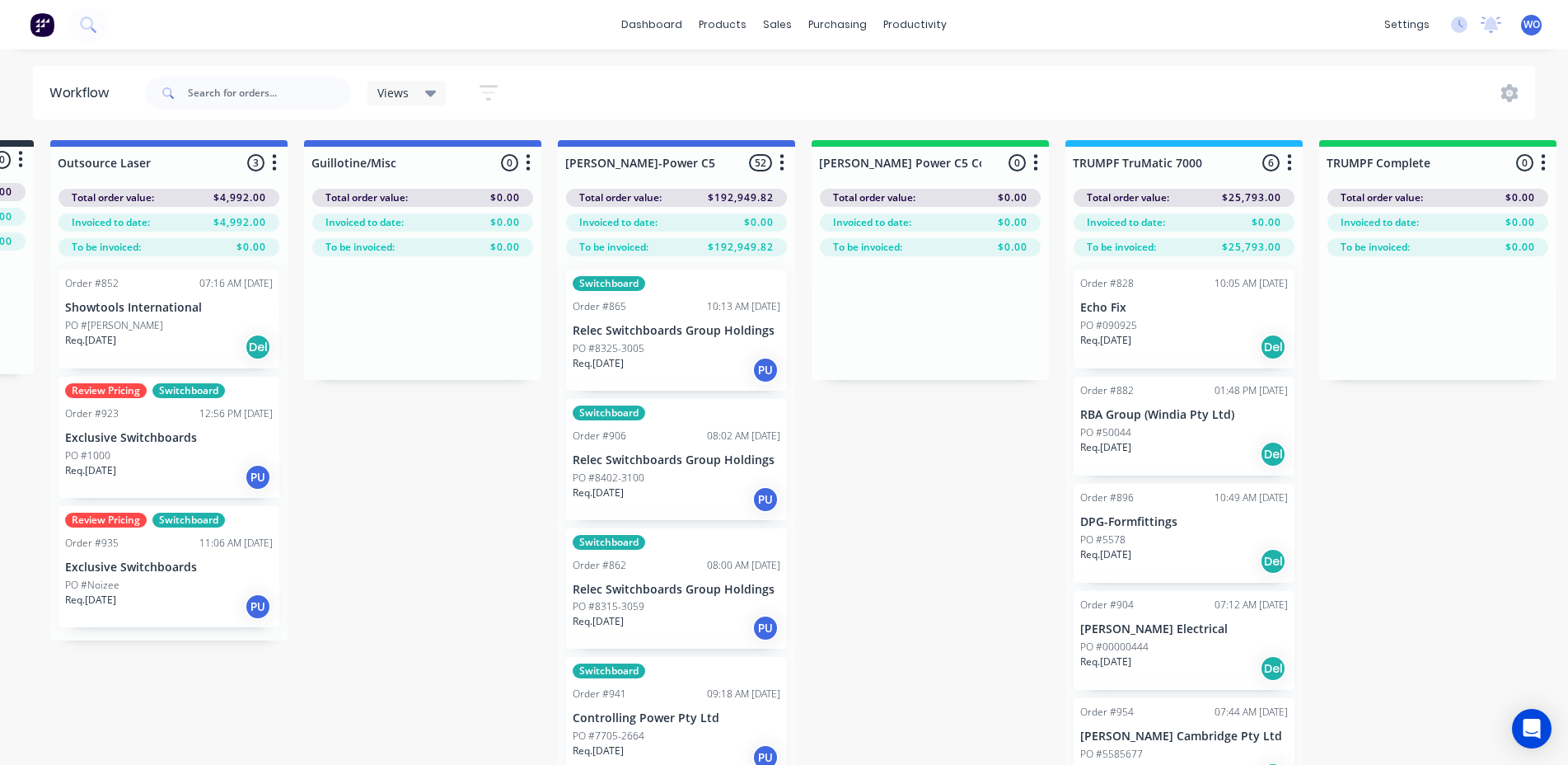
scroll to position [0, 0]
